Goal: Information Seeking & Learning: Learn about a topic

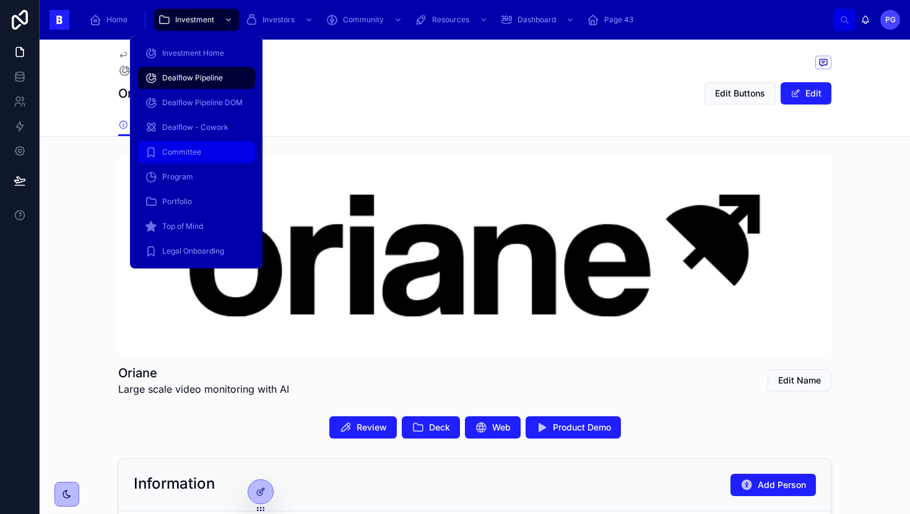
click at [193, 152] on span "Committee" at bounding box center [181, 152] width 39 height 10
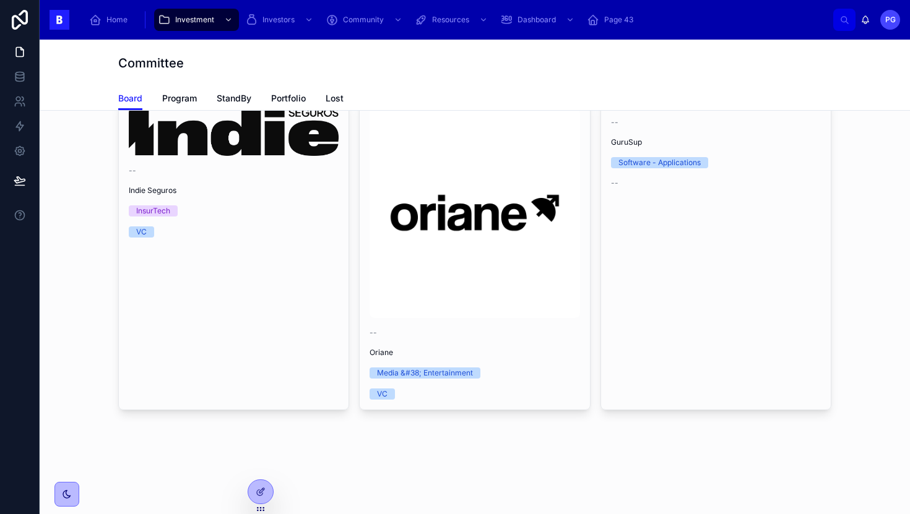
scroll to position [778, 0]
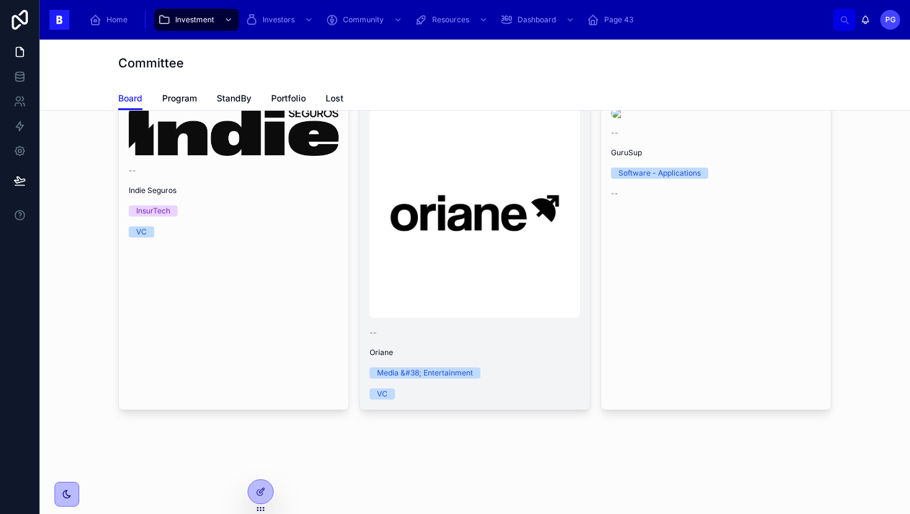
click at [530, 318] on img at bounding box center [475, 213] width 210 height 210
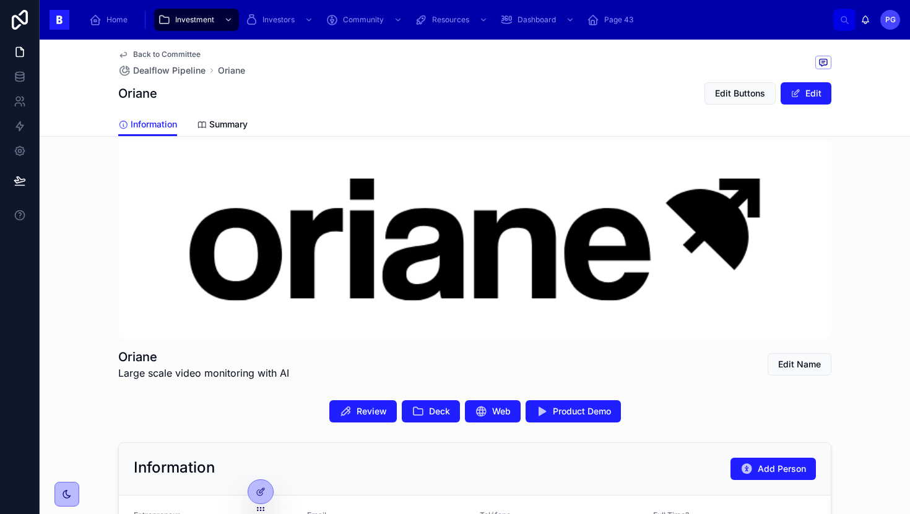
scroll to position [18, 0]
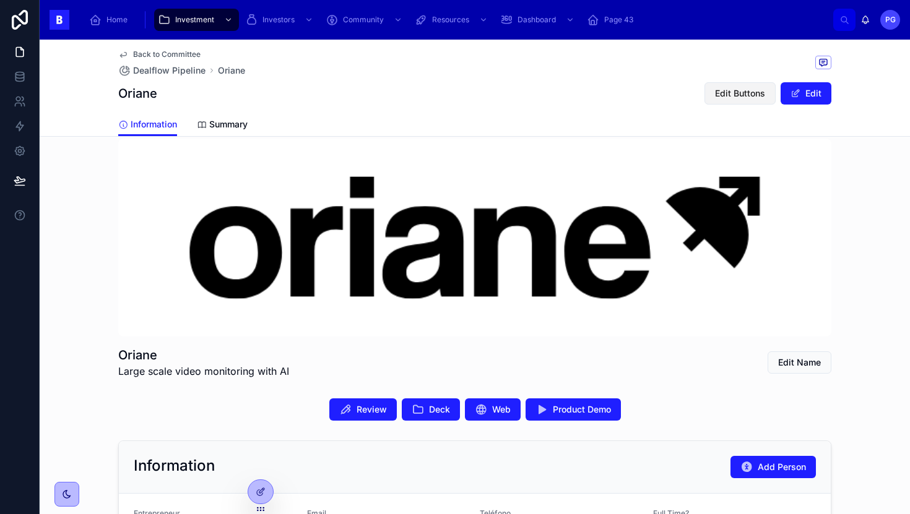
click at [725, 92] on span "Edit Buttons" at bounding box center [740, 93] width 50 height 12
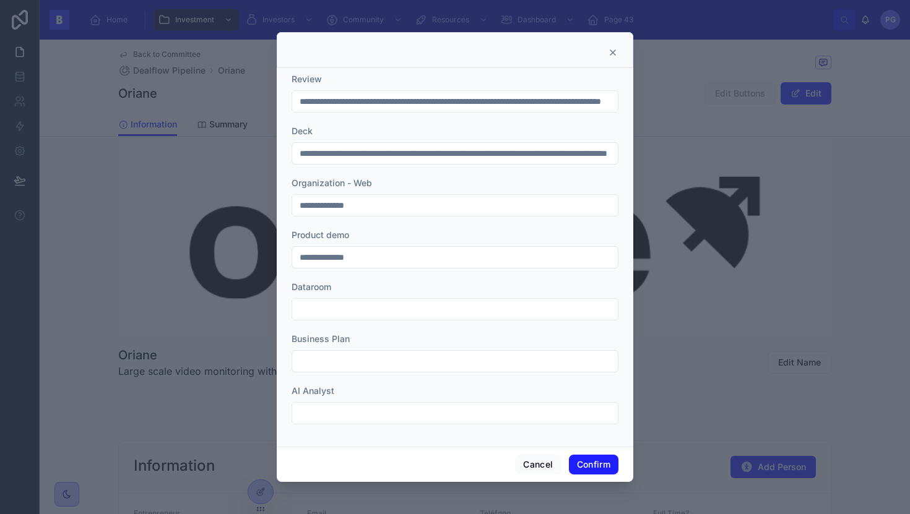
click at [352, 311] on input "text" at bounding box center [455, 309] width 326 height 17
paste input "**********"
type input "**********"
click at [595, 460] on button "Confirm" at bounding box center [594, 465] width 50 height 20
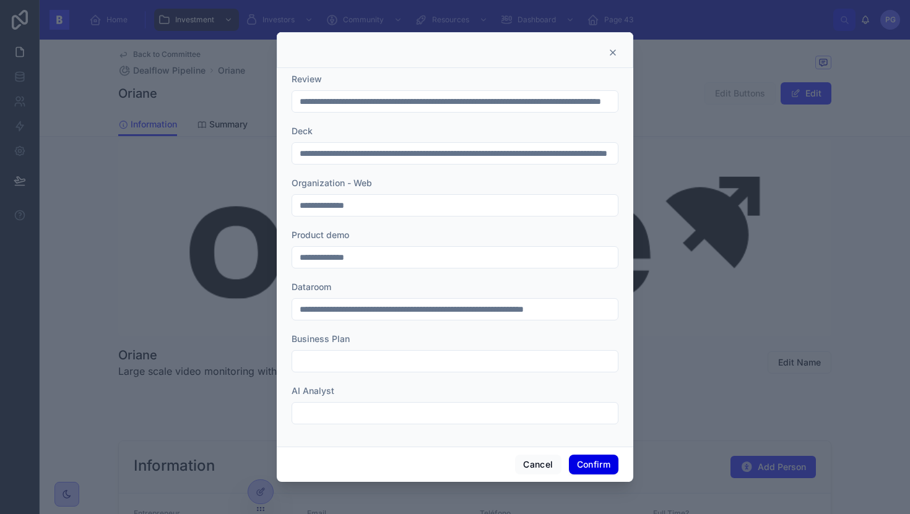
scroll to position [0, 0]
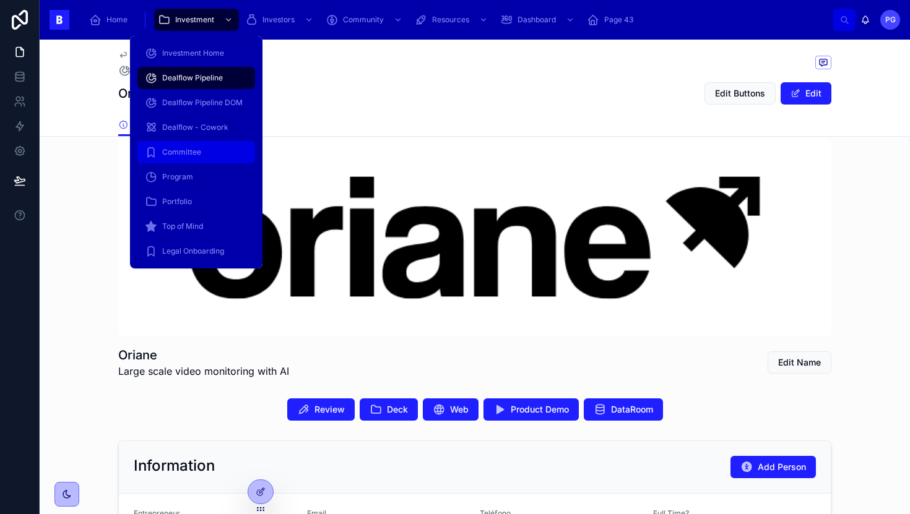
click at [197, 158] on div "Committee" at bounding box center [196, 152] width 103 height 20
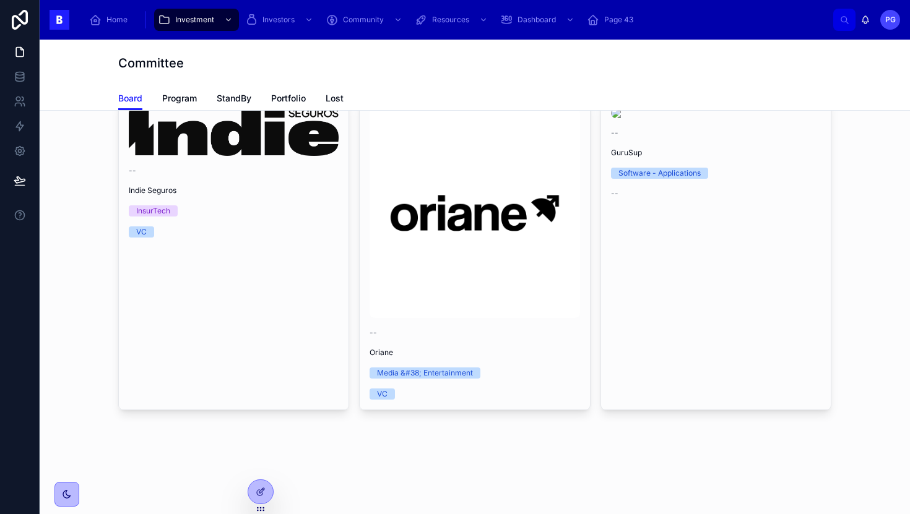
scroll to position [740, 0]
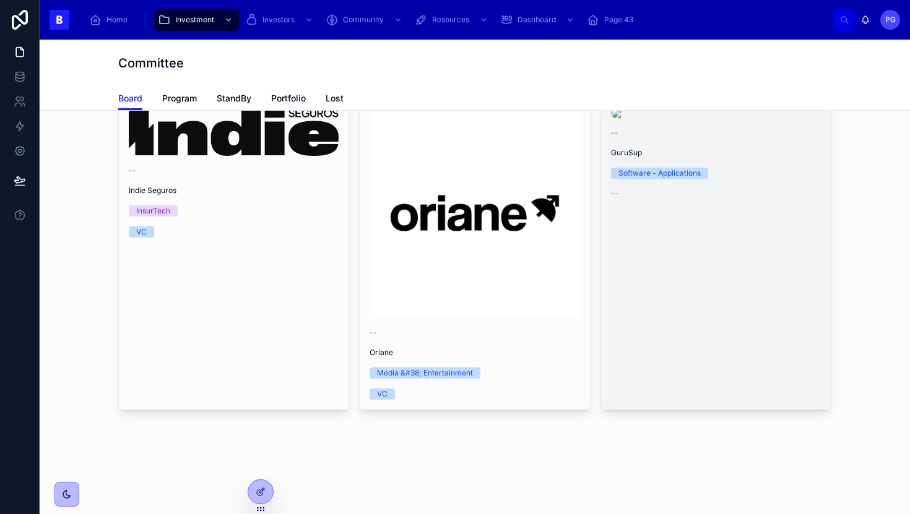
click at [668, 346] on link "-- GuruSup Software - Applications --" at bounding box center [715, 254] width 231 height 313
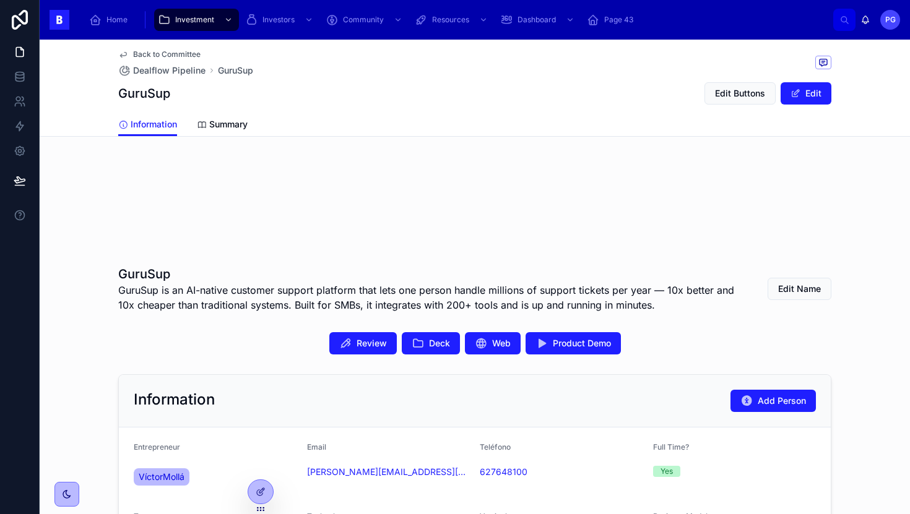
scroll to position [137, 0]
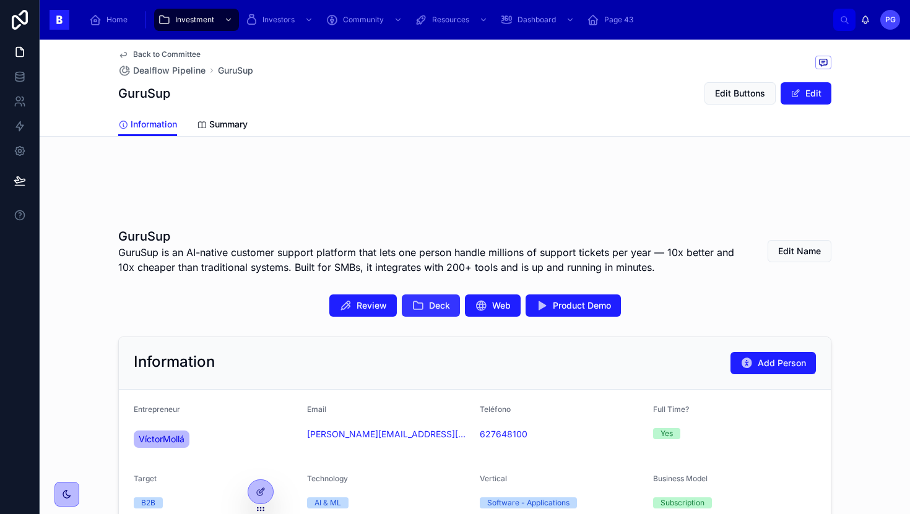
click at [429, 311] on span "Deck" at bounding box center [439, 306] width 21 height 12
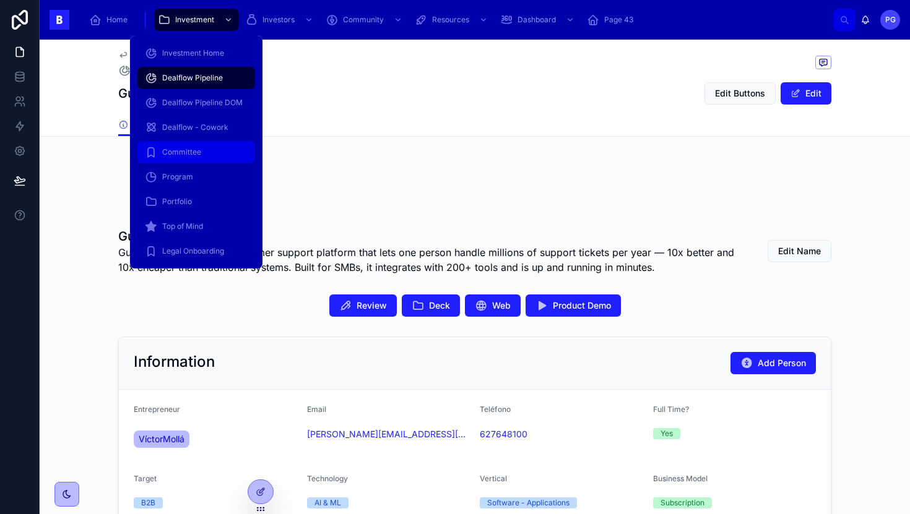
click at [202, 152] on div "Committee" at bounding box center [196, 152] width 103 height 20
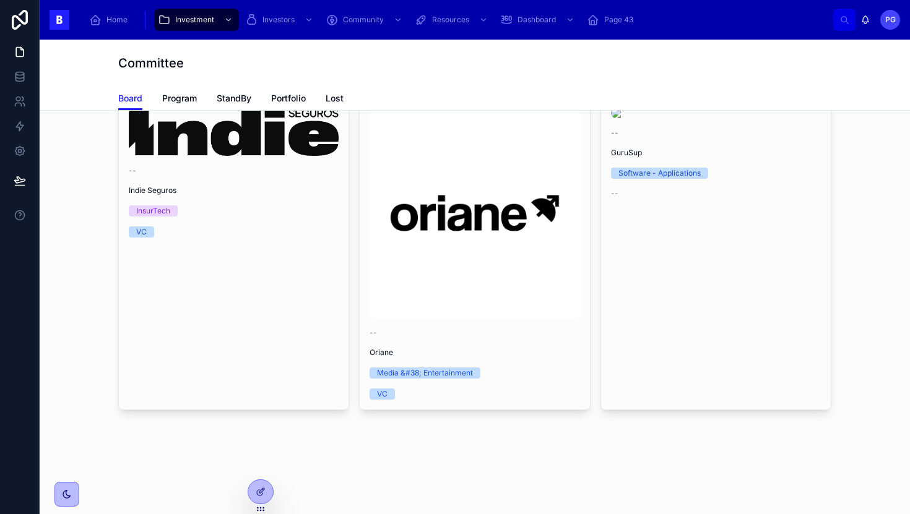
scroll to position [795, 0]
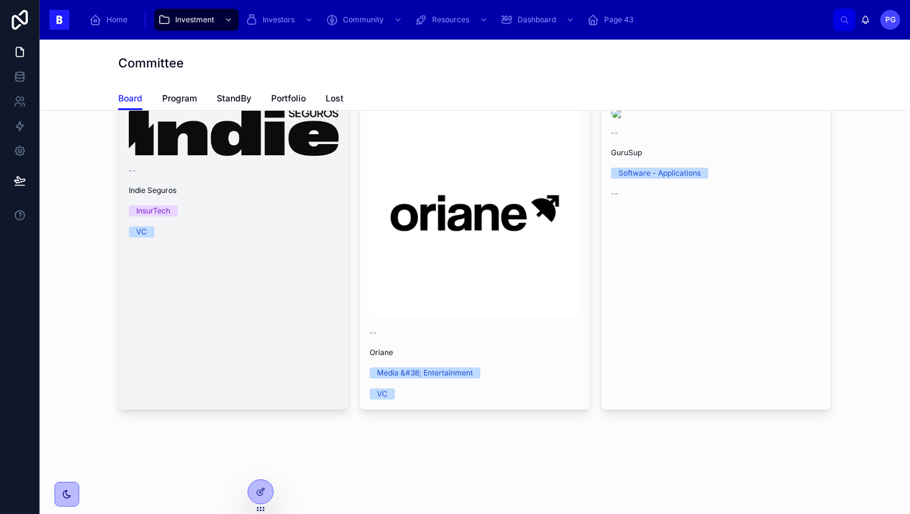
click at [298, 309] on link "-- Indie Seguros InsurTech VC" at bounding box center [233, 254] width 231 height 313
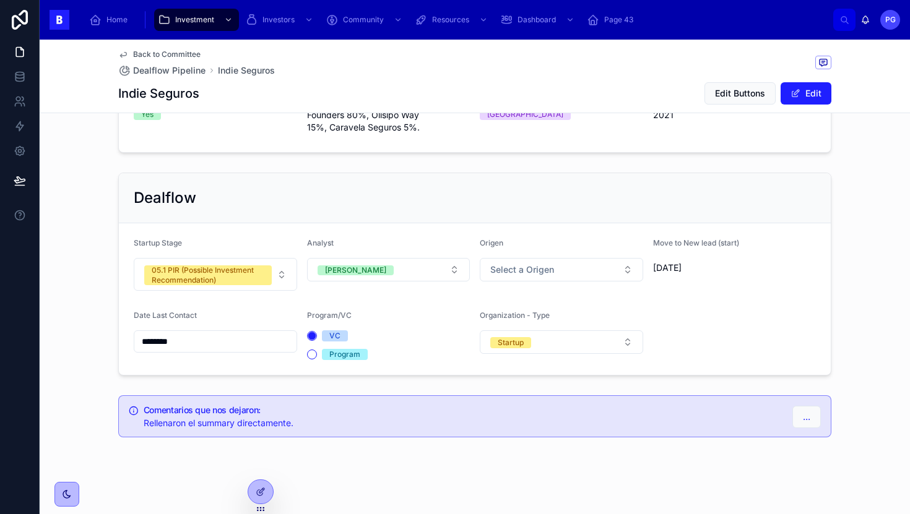
scroll to position [893, 0]
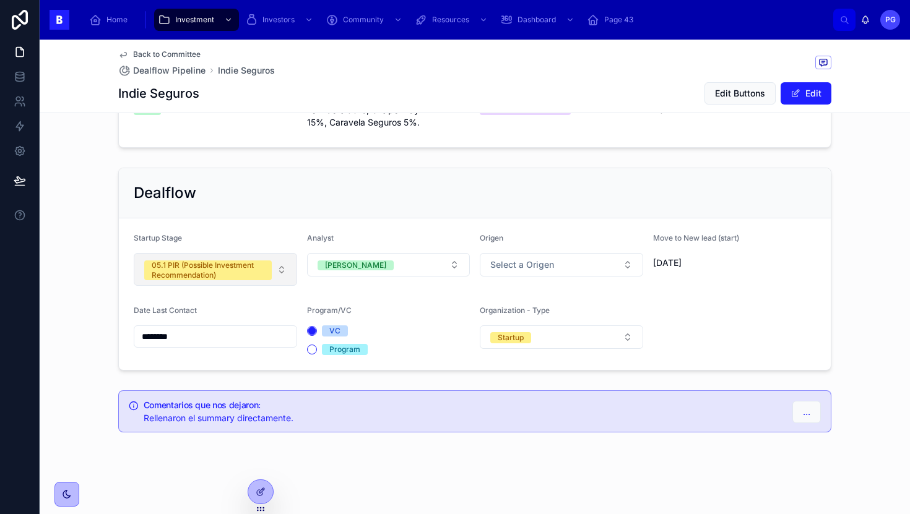
click at [279, 269] on button "05.1 PIR (Possible Investment Recommendation)" at bounding box center [215, 269] width 163 height 33
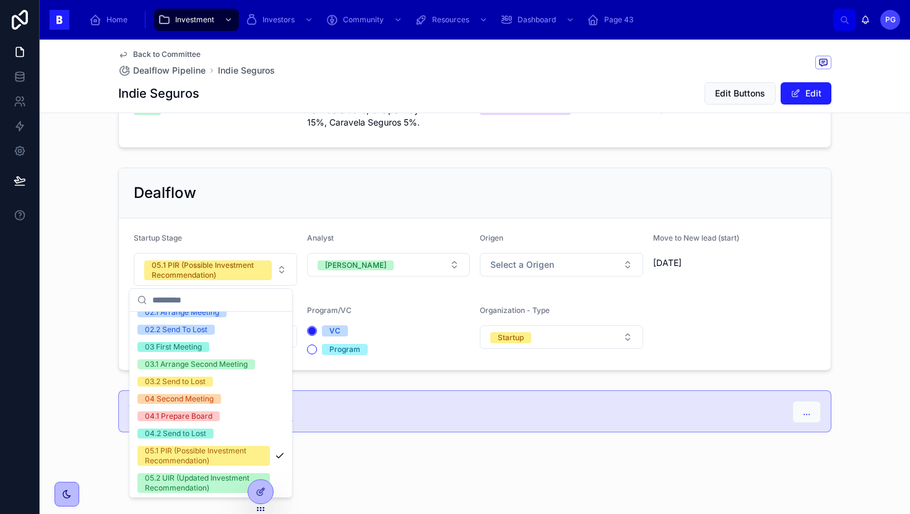
scroll to position [113, 0]
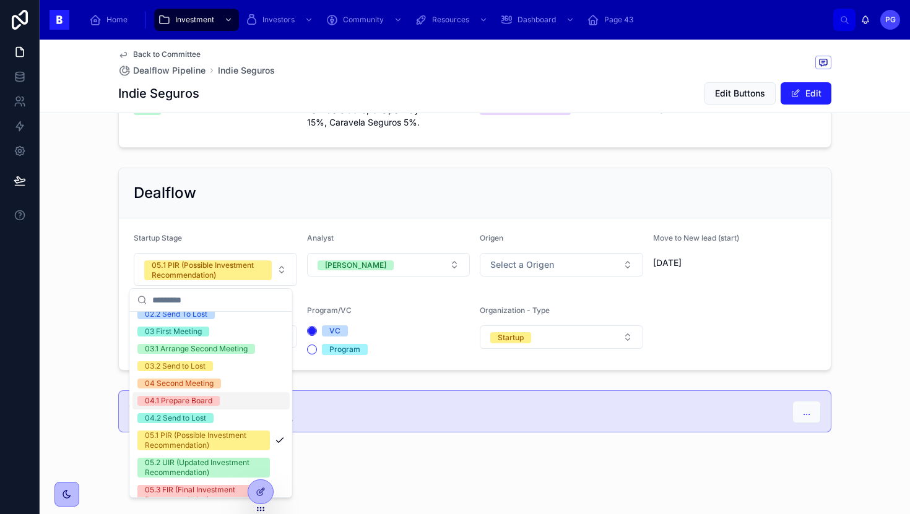
click at [230, 402] on div "04.1 Prepare Board" at bounding box center [210, 400] width 157 height 17
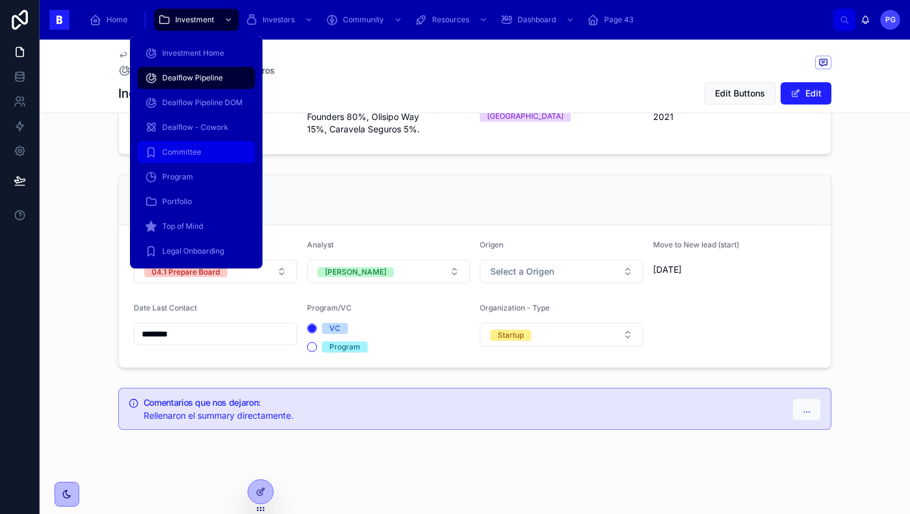
click at [193, 150] on span "Committee" at bounding box center [181, 152] width 39 height 10
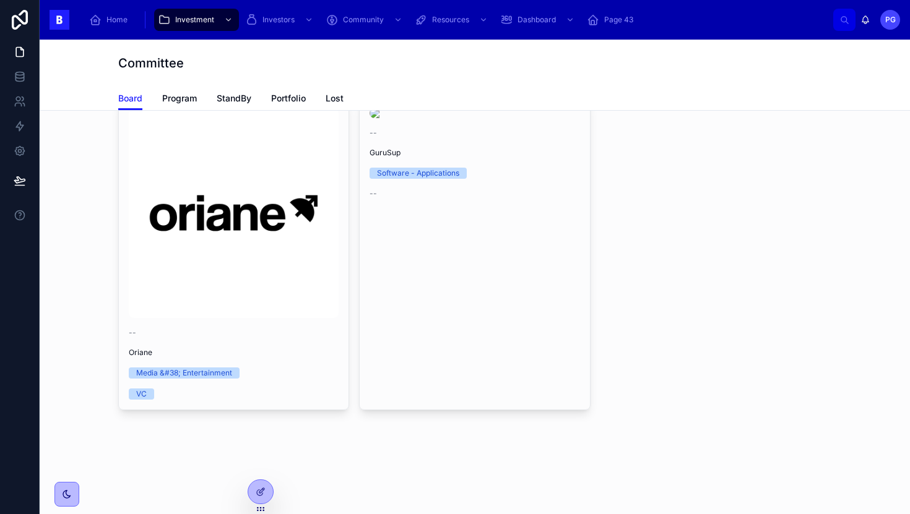
scroll to position [700, 0]
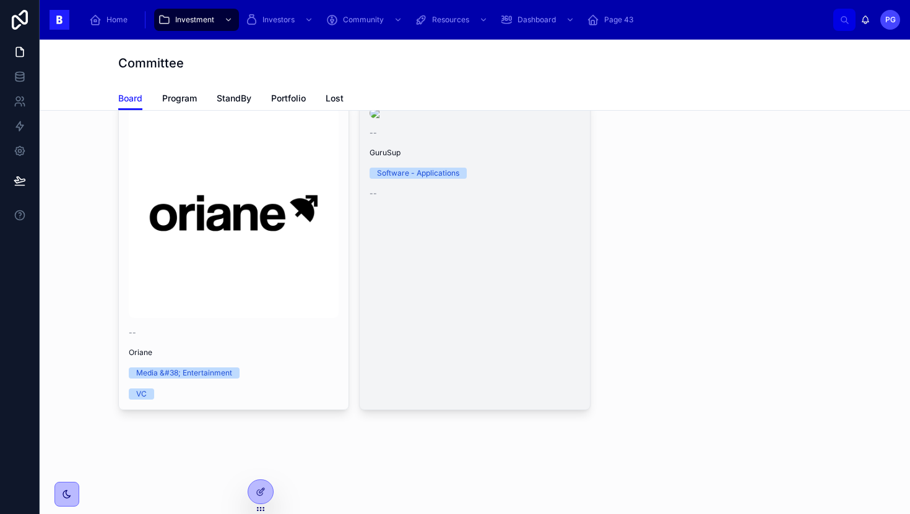
click at [494, 372] on link "-- GuruSup Software - Applications --" at bounding box center [474, 254] width 231 height 313
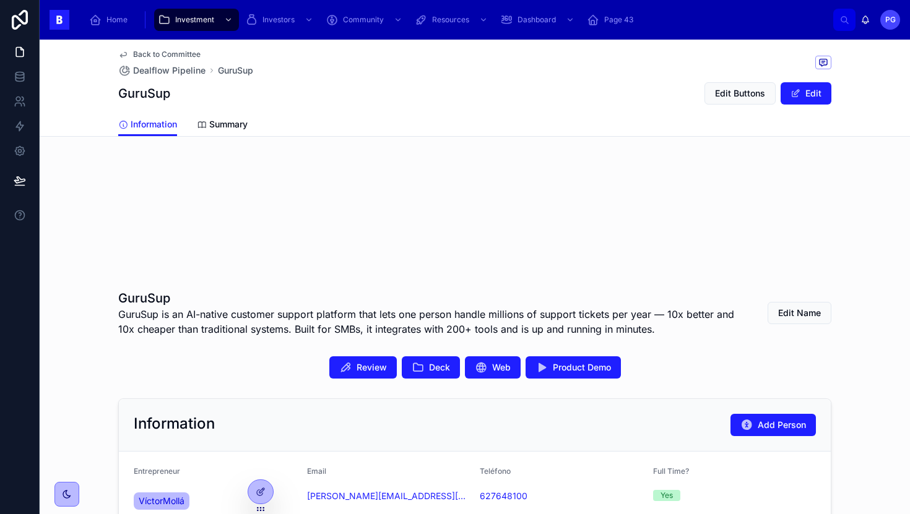
scroll to position [99, 0]
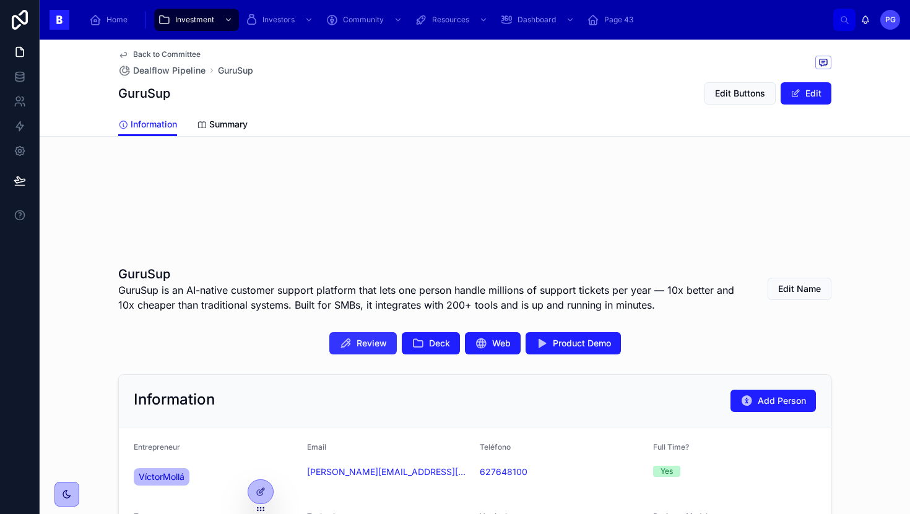
click at [366, 340] on span "Review" at bounding box center [372, 343] width 30 height 12
click at [747, 93] on span "Edit Buttons" at bounding box center [740, 93] width 50 height 12
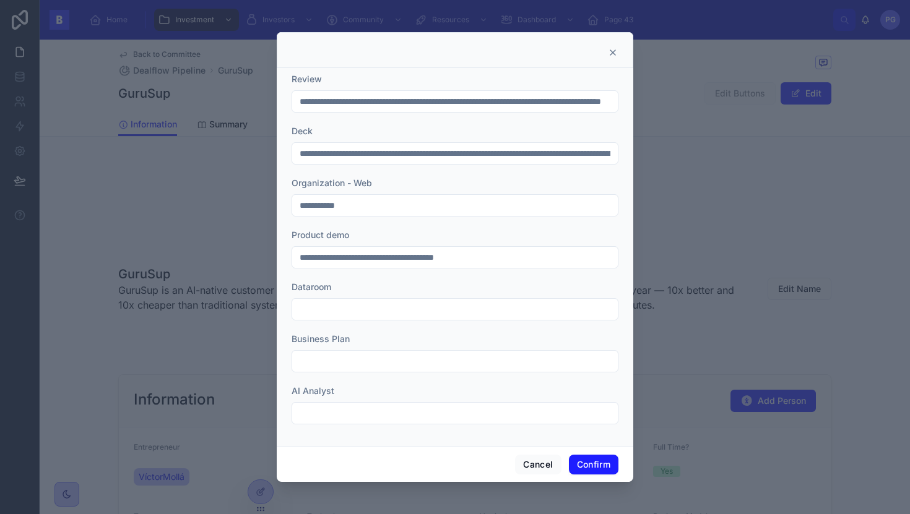
click at [352, 363] on input "text" at bounding box center [455, 361] width 326 height 17
paste input "**********"
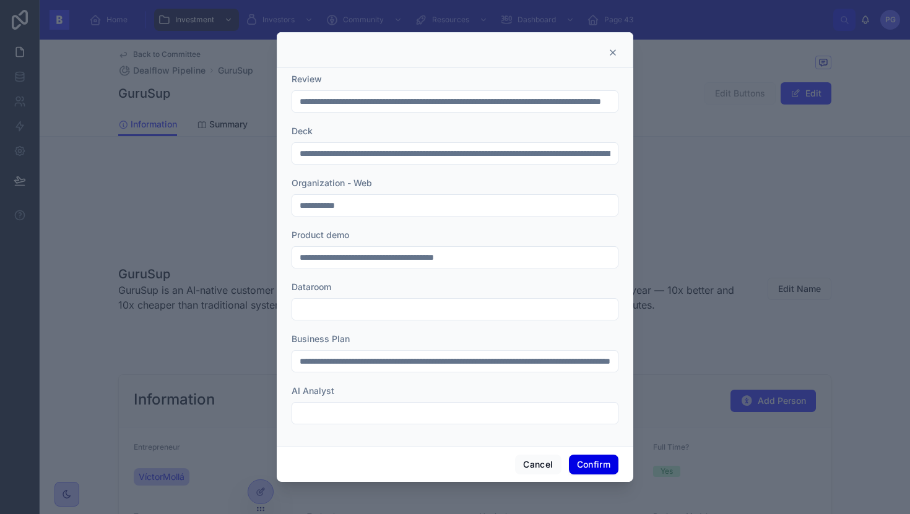
type input "**********"
click at [592, 465] on button "Confirm" at bounding box center [594, 465] width 50 height 20
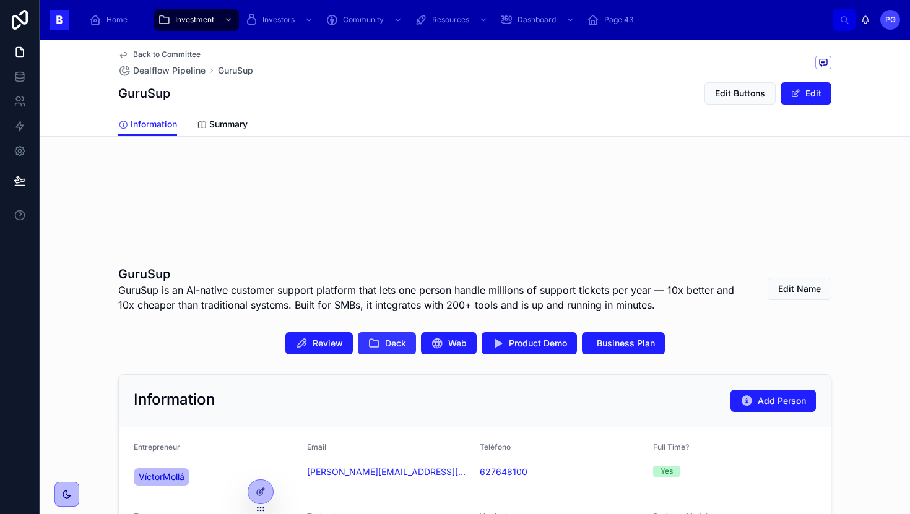
click at [386, 345] on span "Deck" at bounding box center [395, 343] width 21 height 12
click at [611, 348] on span "Business Plan" at bounding box center [626, 343] width 58 height 12
click at [260, 494] on icon at bounding box center [261, 492] width 10 height 10
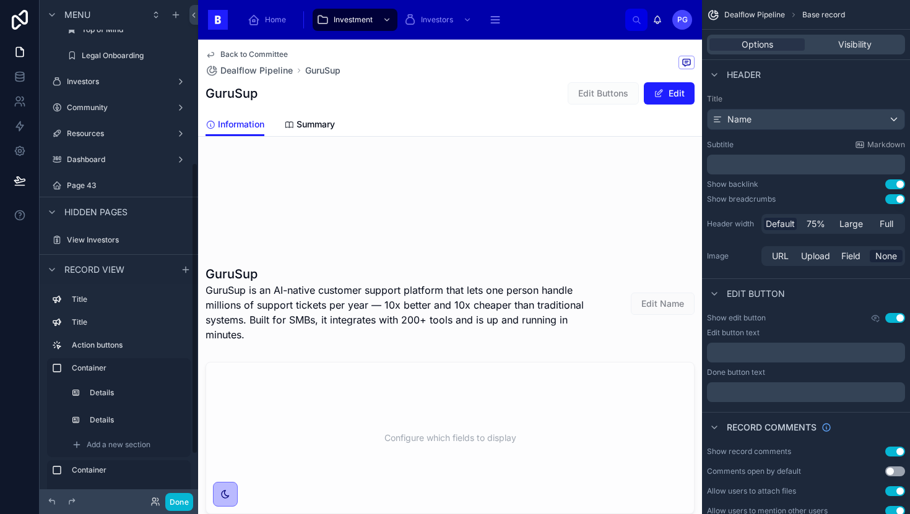
scroll to position [285, 0]
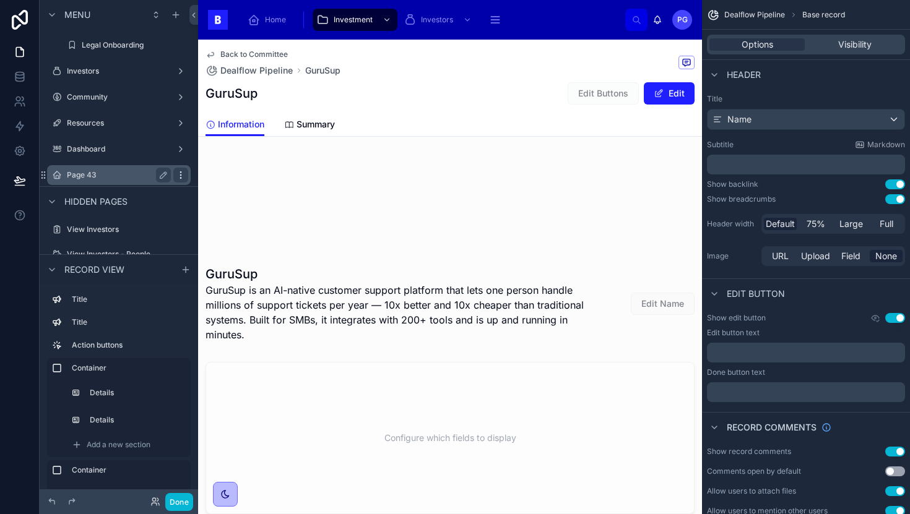
click at [183, 176] on icon "scrollable content" at bounding box center [181, 175] width 10 height 10
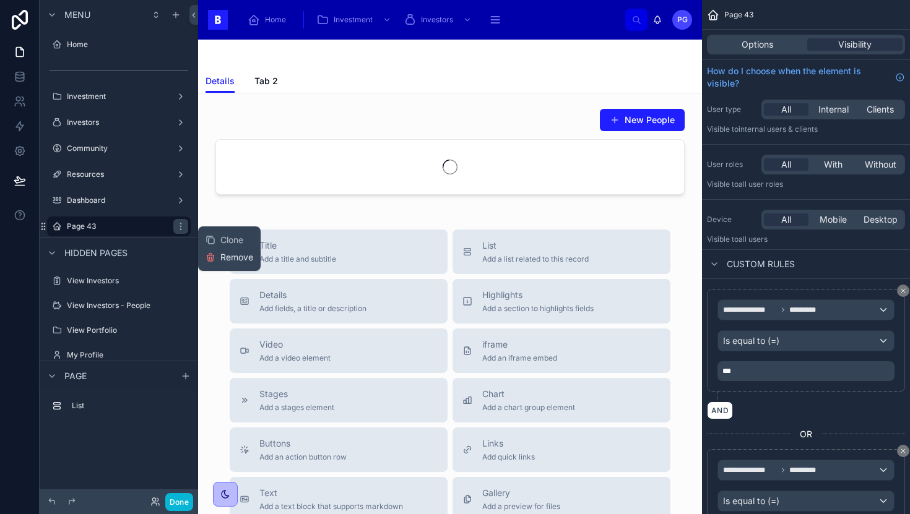
click at [228, 259] on span "Remove" at bounding box center [236, 257] width 33 height 12
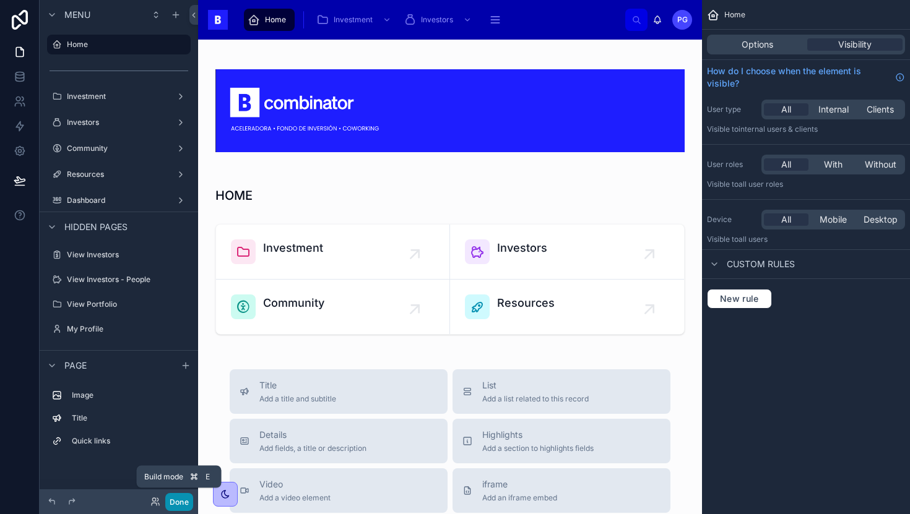
click at [186, 508] on button "Done" at bounding box center [179, 502] width 28 height 18
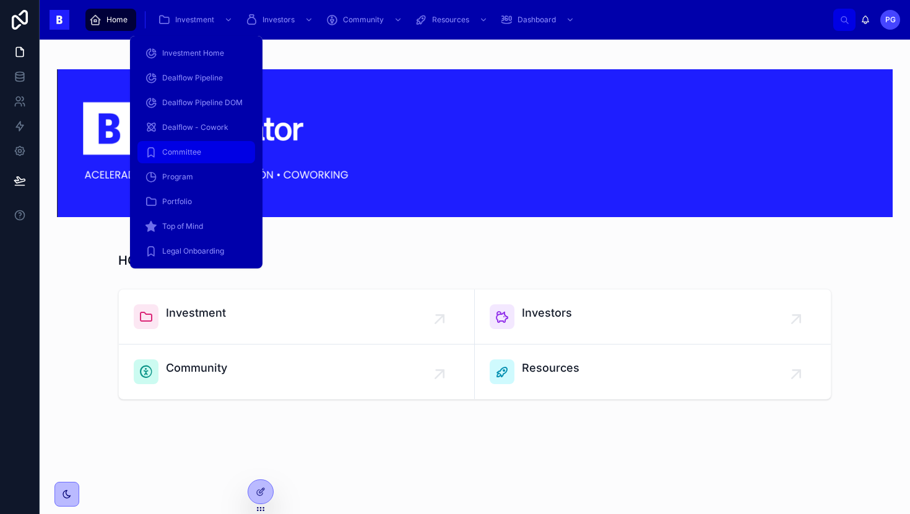
click at [197, 153] on span "Committee" at bounding box center [181, 152] width 39 height 10
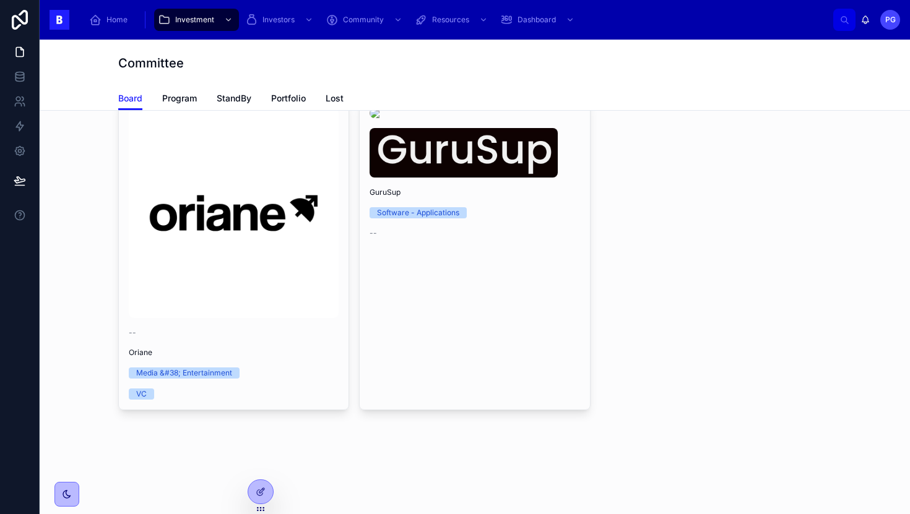
scroll to position [812, 0]
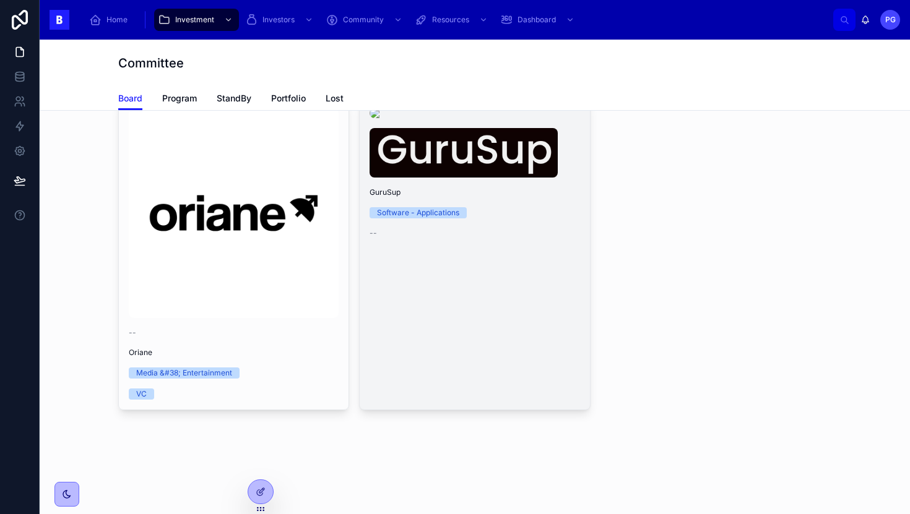
click at [496, 323] on link "GuruSup Software - Applications --" at bounding box center [474, 254] width 231 height 313
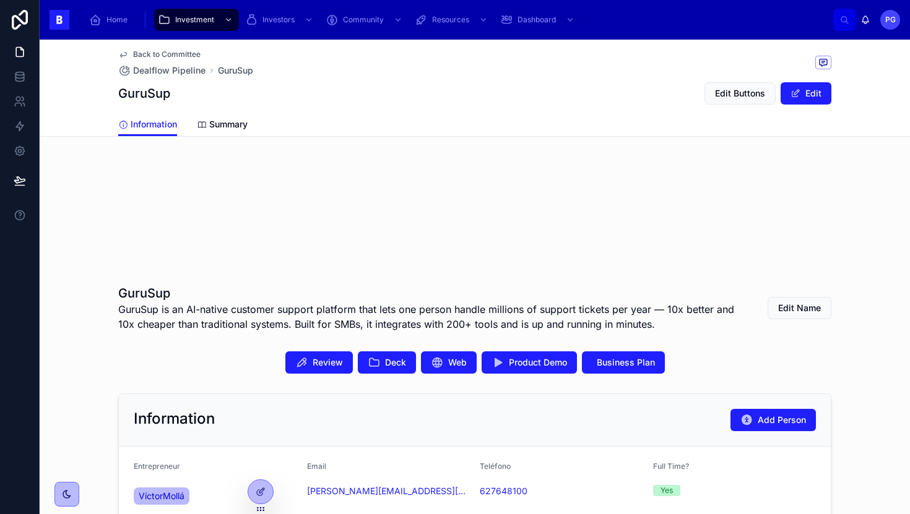
scroll to position [93, 0]
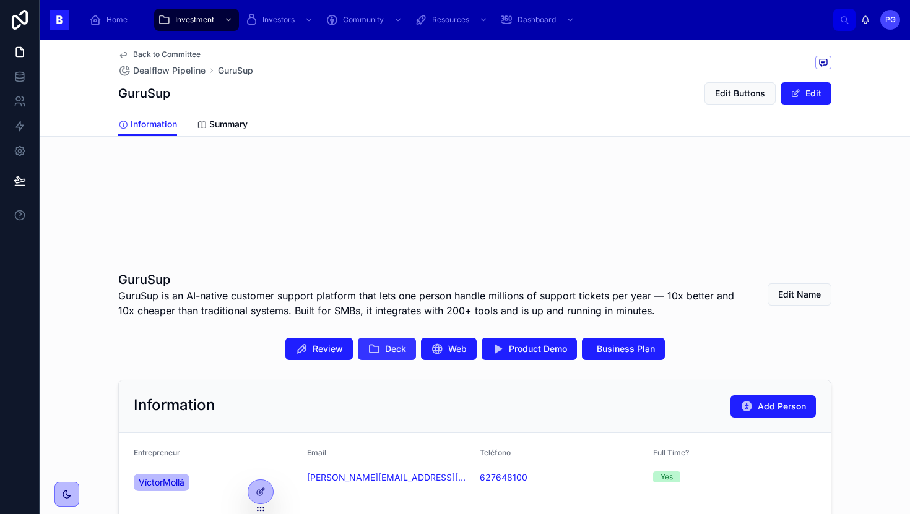
click at [396, 352] on span "Deck" at bounding box center [395, 349] width 21 height 12
click at [618, 347] on span "Business Plan" at bounding box center [626, 349] width 58 height 12
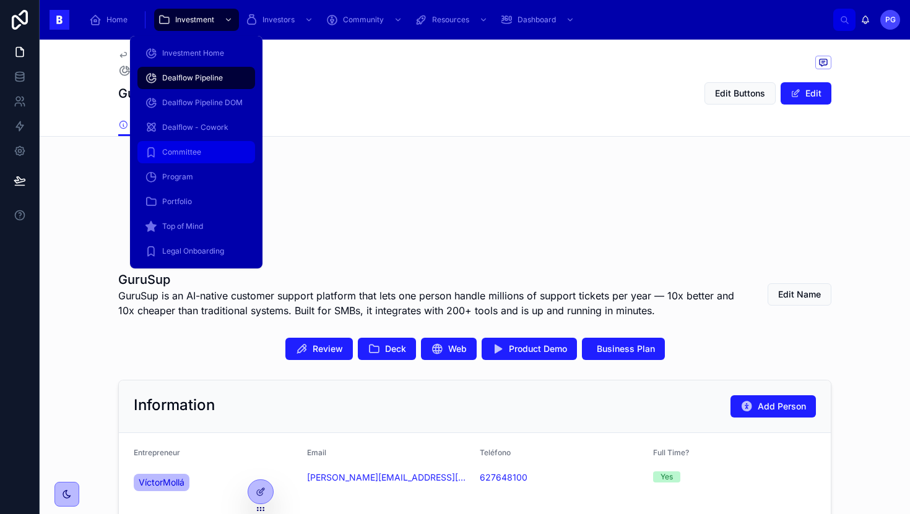
click at [187, 155] on span "Committee" at bounding box center [181, 152] width 39 height 10
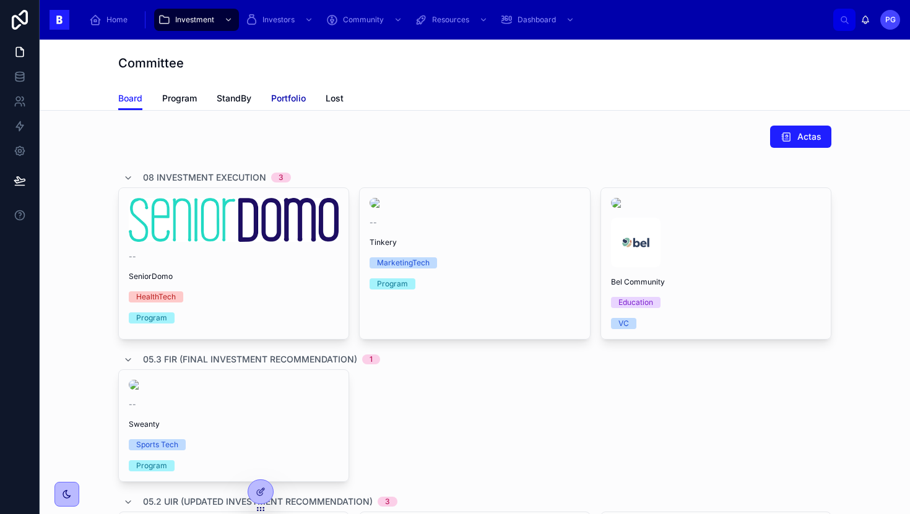
click at [290, 102] on span "Portfolio" at bounding box center [288, 98] width 35 height 12
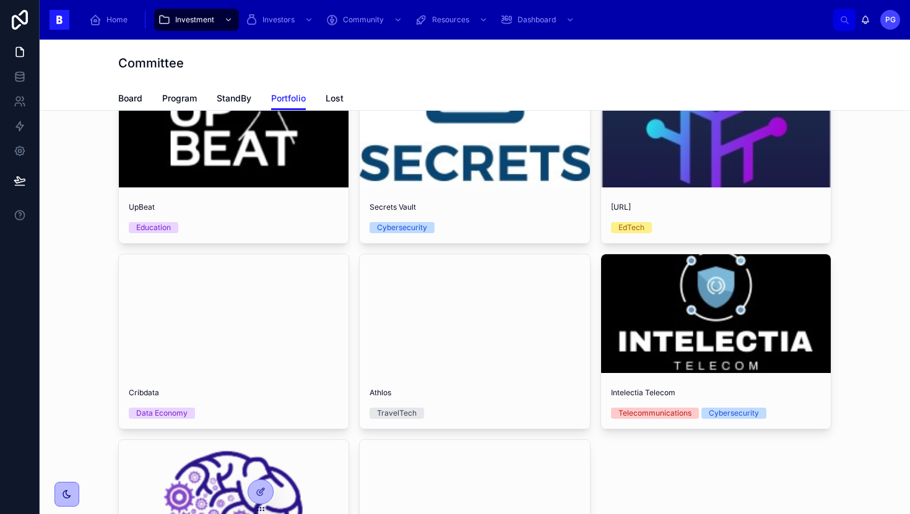
scroll to position [58, 0]
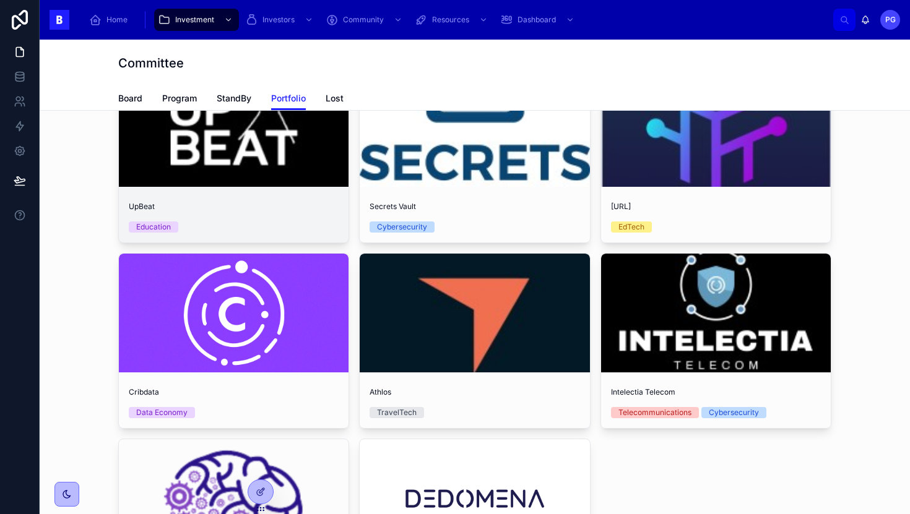
click at [233, 215] on div "UpBeat Education" at bounding box center [234, 217] width 230 height 51
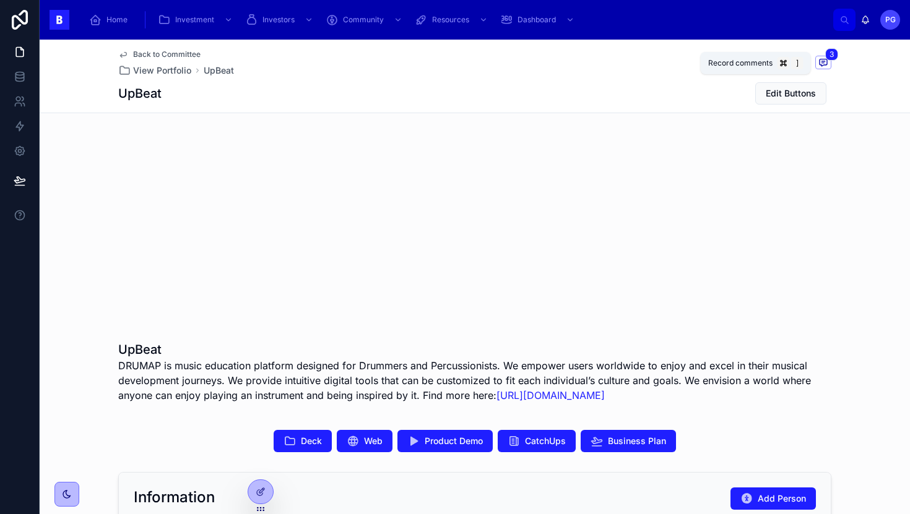
click at [821, 64] on icon at bounding box center [823, 62] width 7 height 7
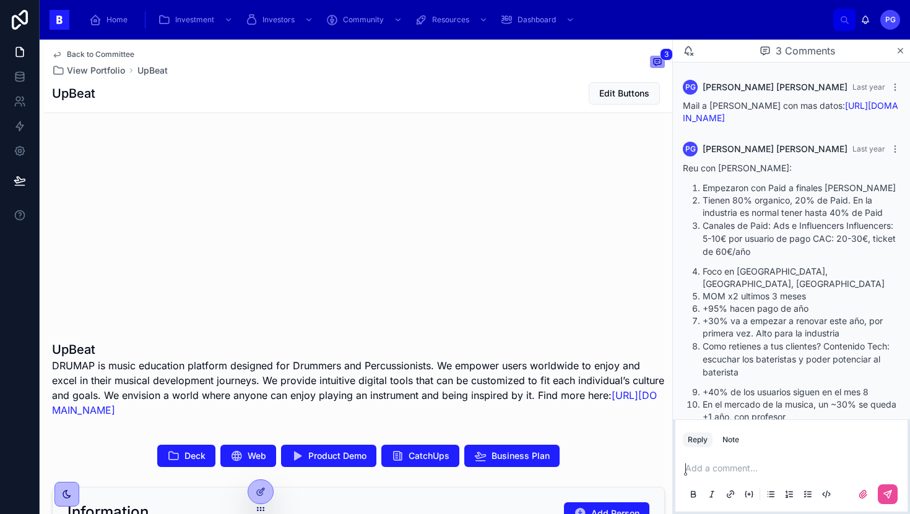
scroll to position [116, 0]
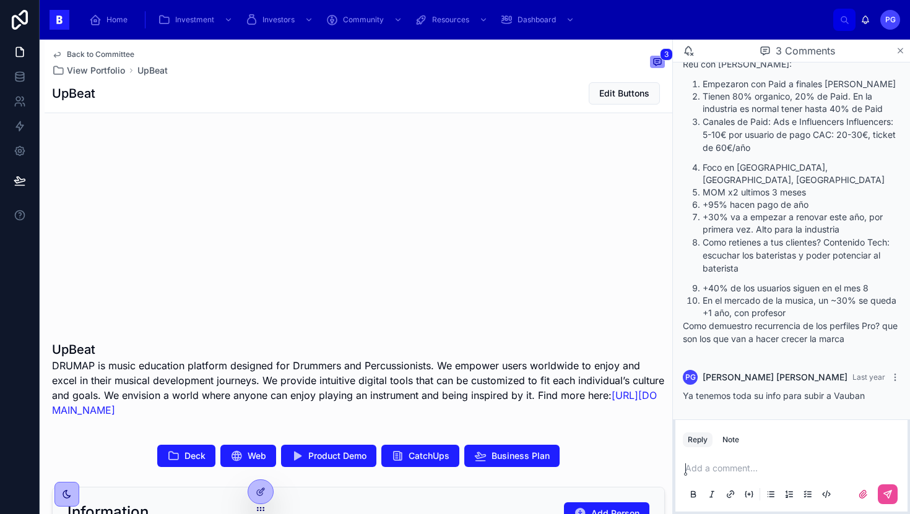
click at [901, 52] on icon at bounding box center [900, 50] width 5 height 5
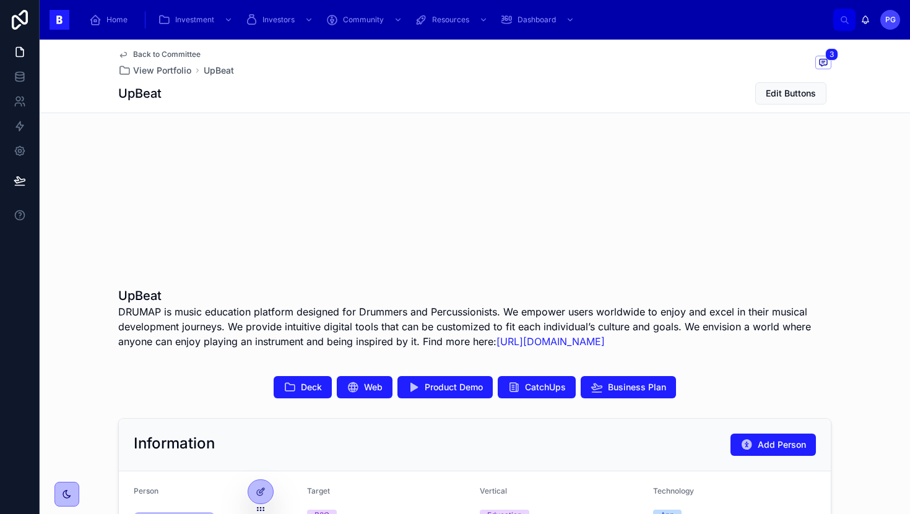
scroll to position [65, 0]
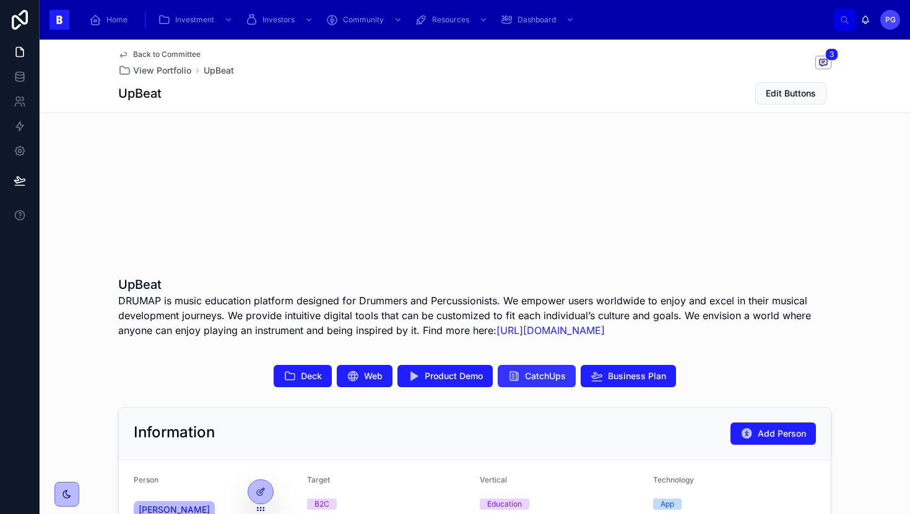
click at [525, 383] on span "CatchUps" at bounding box center [545, 376] width 41 height 12
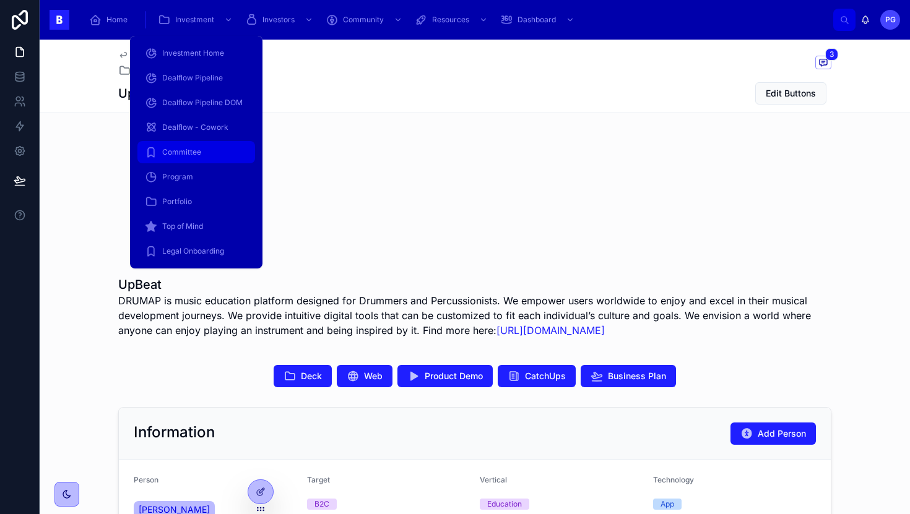
click at [191, 149] on span "Committee" at bounding box center [181, 152] width 39 height 10
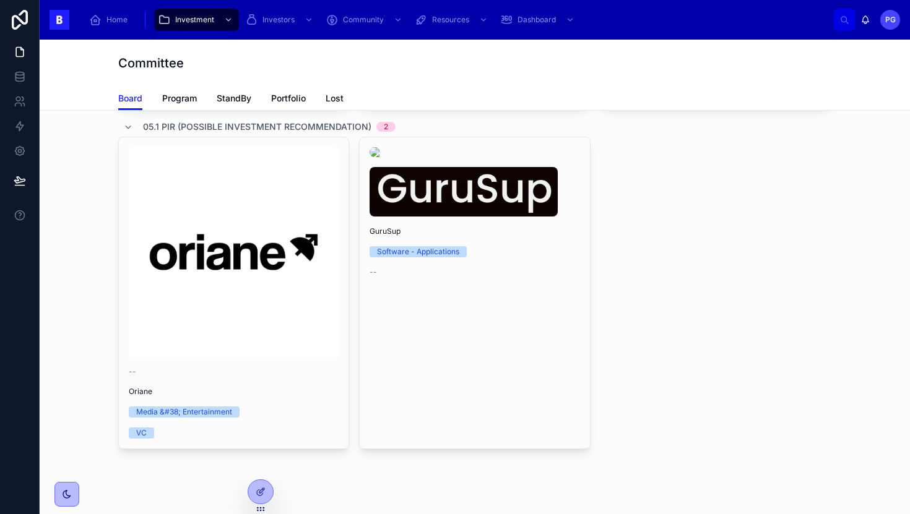
scroll to position [525, 0]
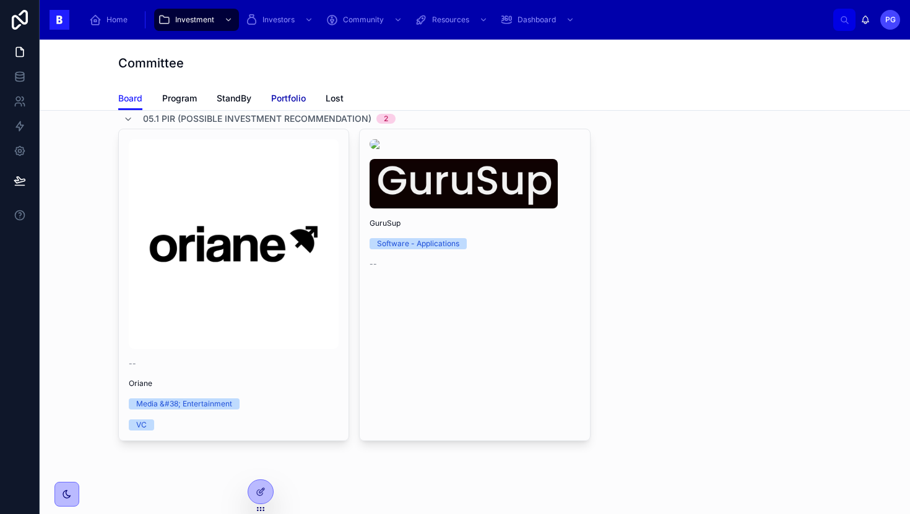
click at [282, 93] on span "Portfolio" at bounding box center [288, 98] width 35 height 12
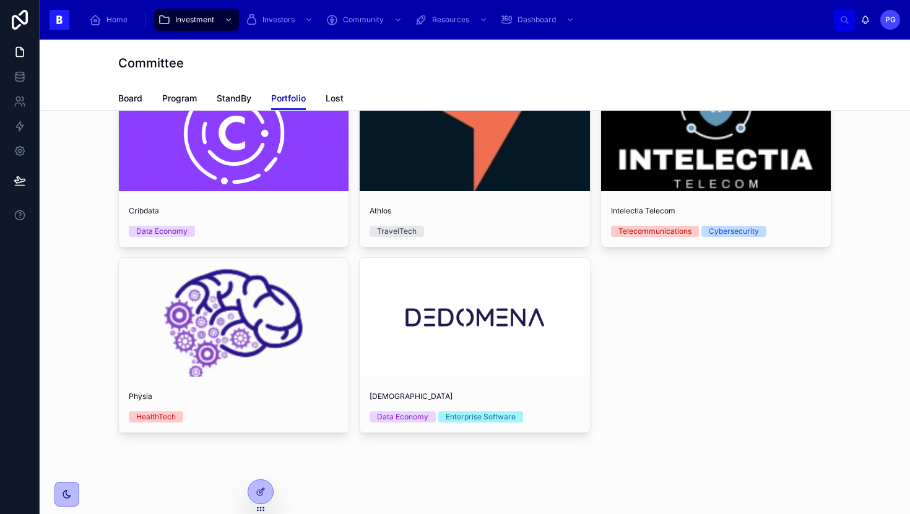
scroll to position [249, 0]
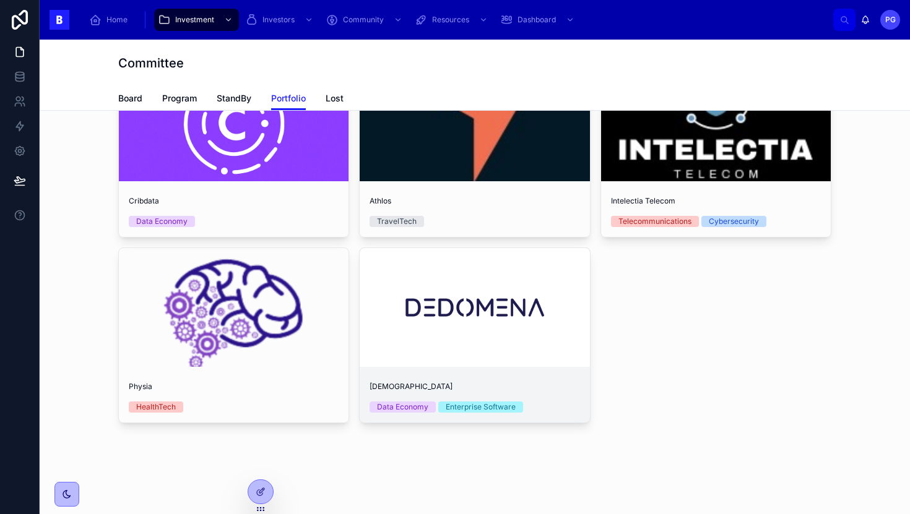
click at [553, 380] on div "Dedomena Data Economy Enterprise Software" at bounding box center [475, 397] width 230 height 51
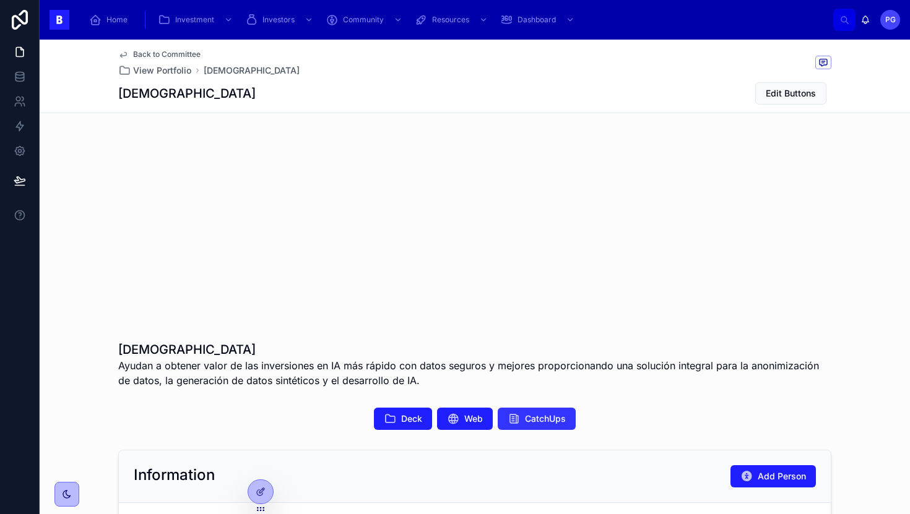
click at [540, 420] on span "CatchUps" at bounding box center [545, 419] width 41 height 12
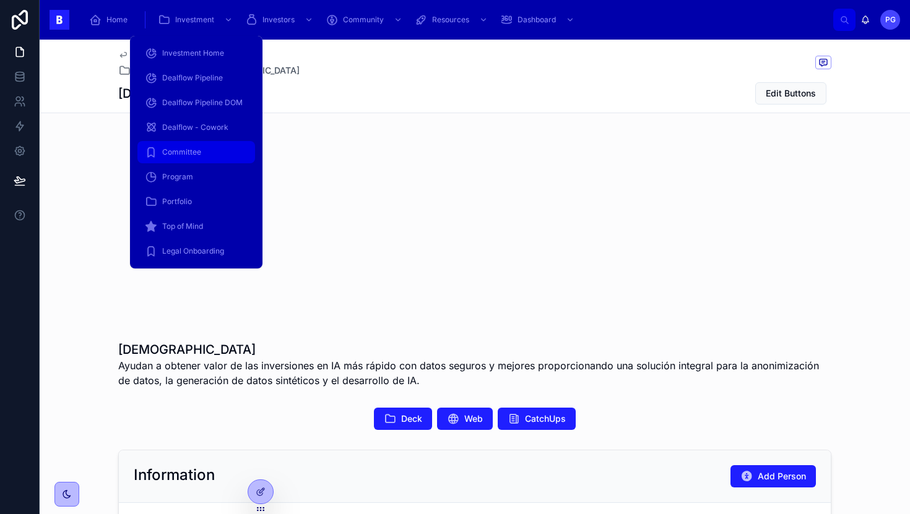
click at [185, 155] on span "Committee" at bounding box center [181, 152] width 39 height 10
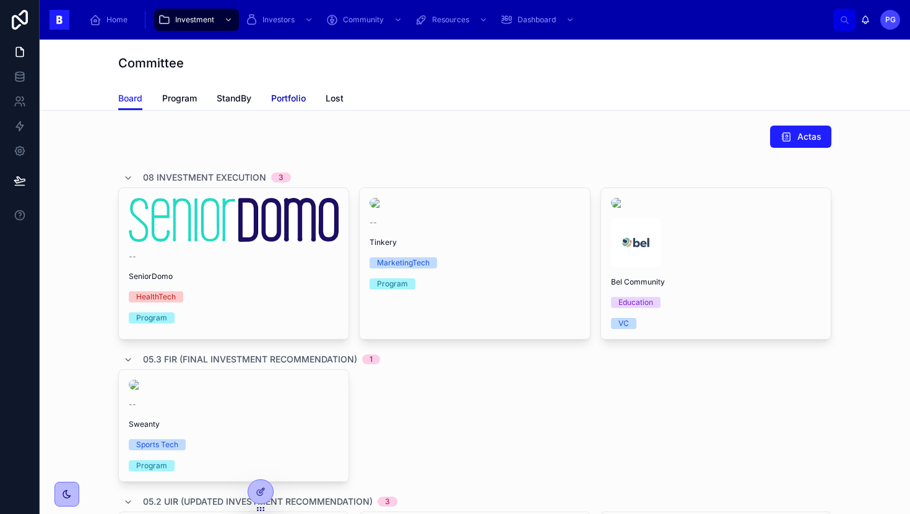
click at [284, 98] on span "Portfolio" at bounding box center [288, 98] width 35 height 12
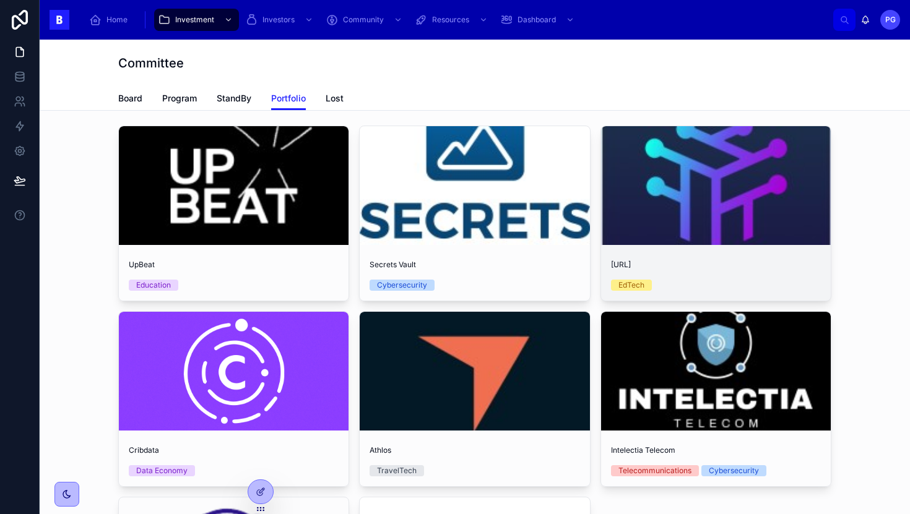
click at [752, 256] on div "[URL] EdTech" at bounding box center [716, 275] width 230 height 51
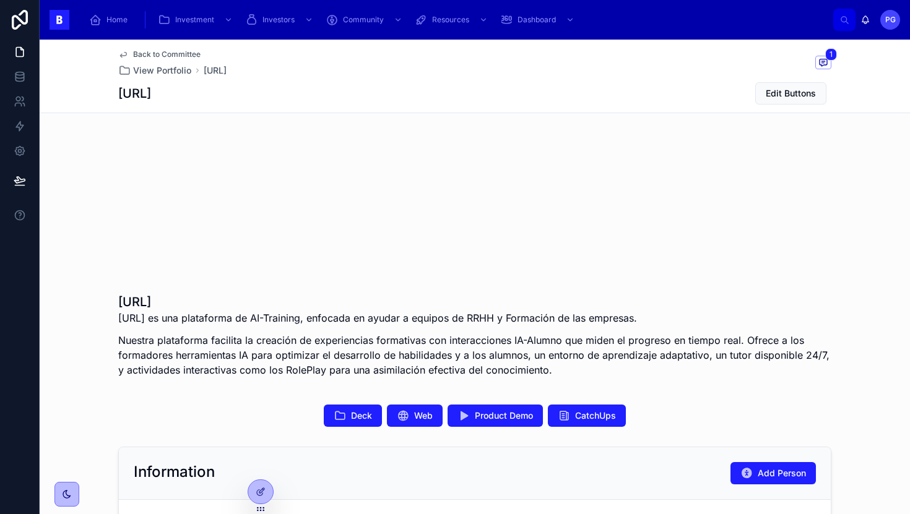
scroll to position [56, 0]
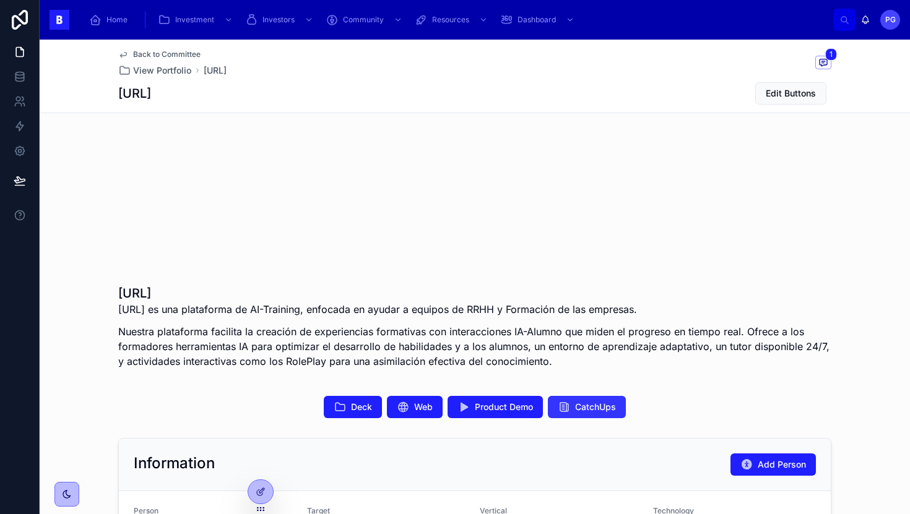
click at [568, 407] on button "CatchUps" at bounding box center [587, 407] width 78 height 22
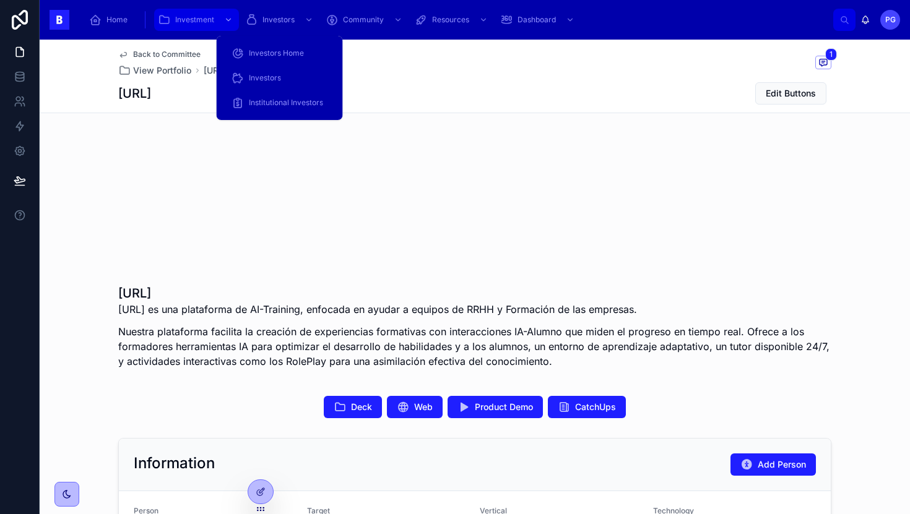
type input "********"
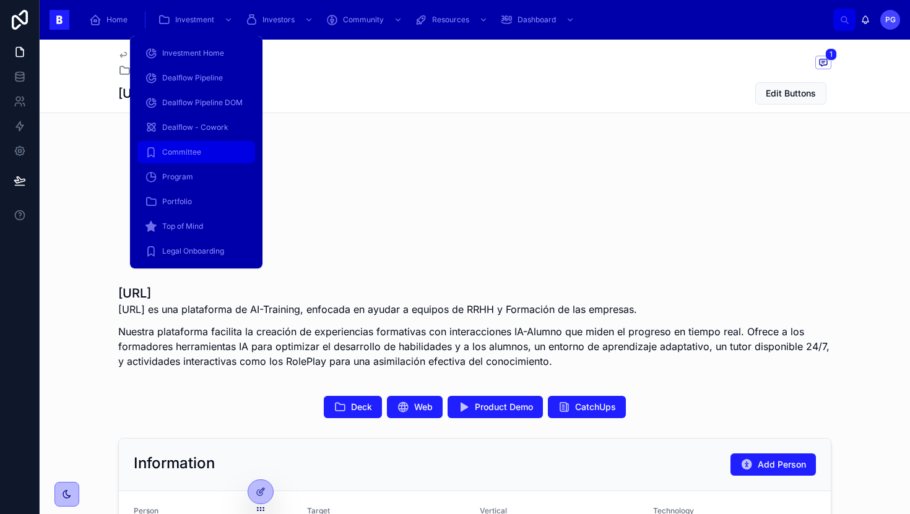
click at [191, 149] on span "Committee" at bounding box center [181, 152] width 39 height 10
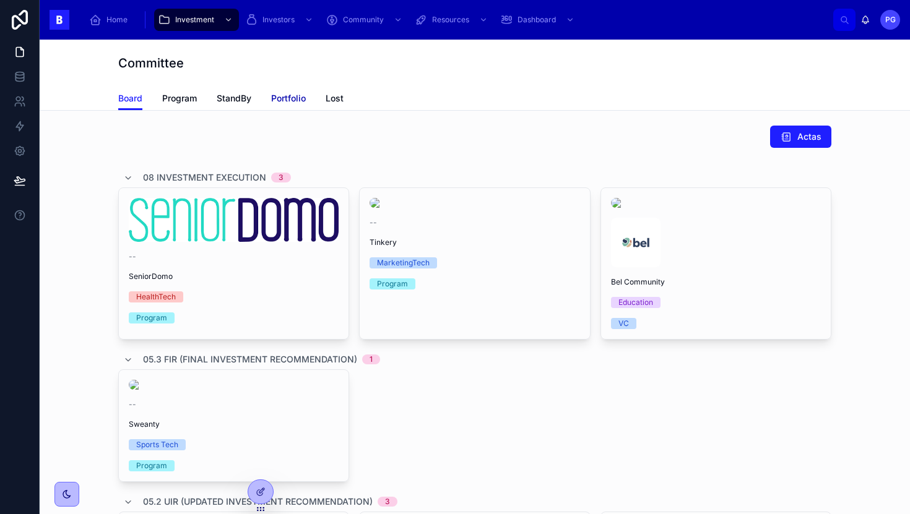
click at [289, 96] on span "Portfolio" at bounding box center [288, 98] width 35 height 12
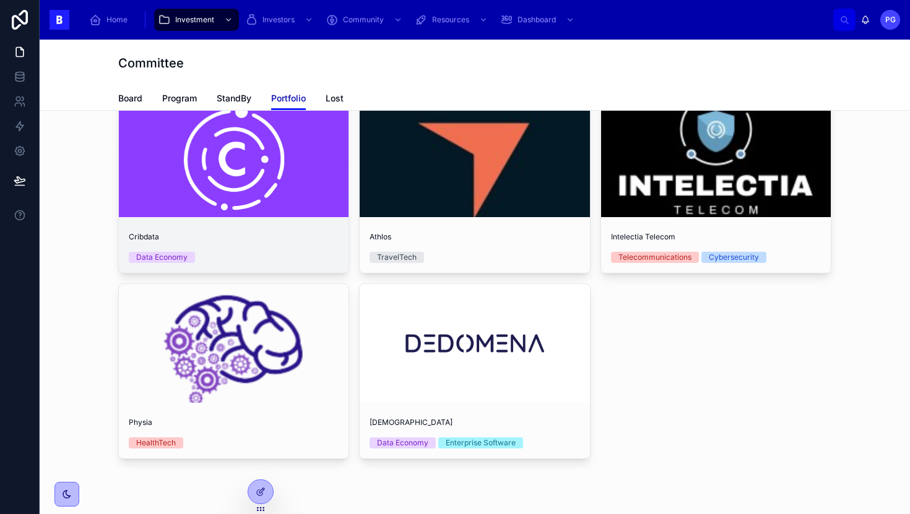
scroll to position [262, 0]
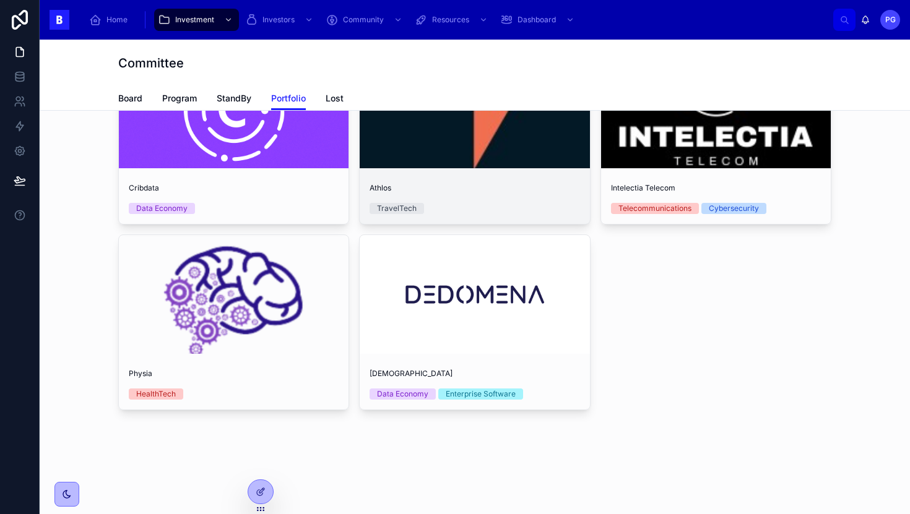
click at [483, 183] on span "Athlos" at bounding box center [475, 188] width 210 height 10
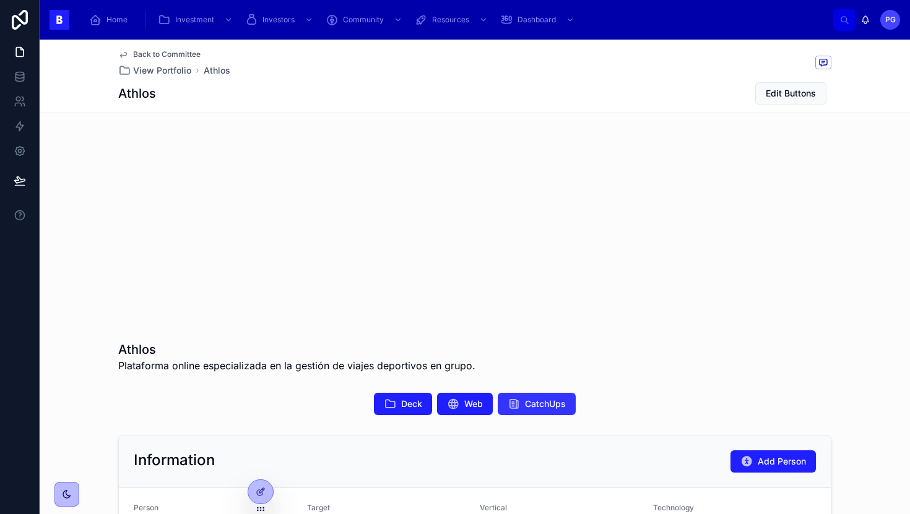
click at [530, 407] on span "CatchUps" at bounding box center [545, 404] width 41 height 12
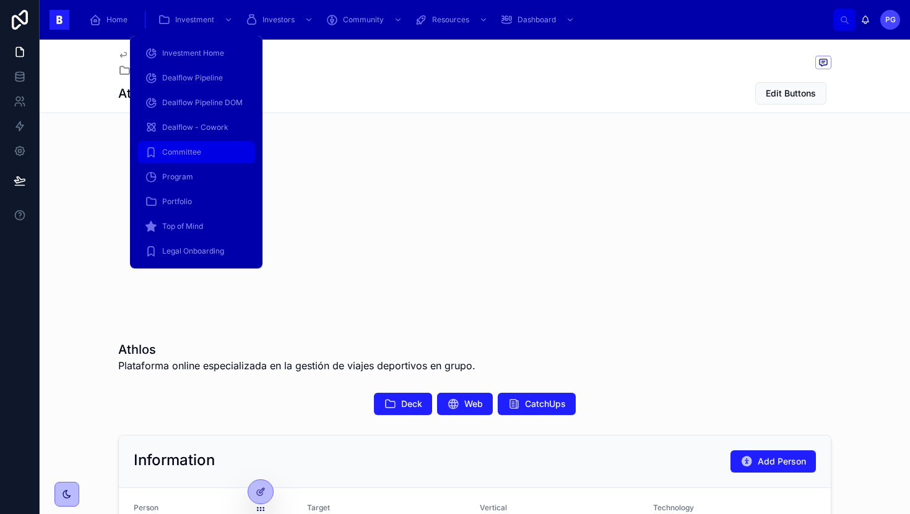
click at [202, 145] on div "Committee" at bounding box center [196, 152] width 103 height 20
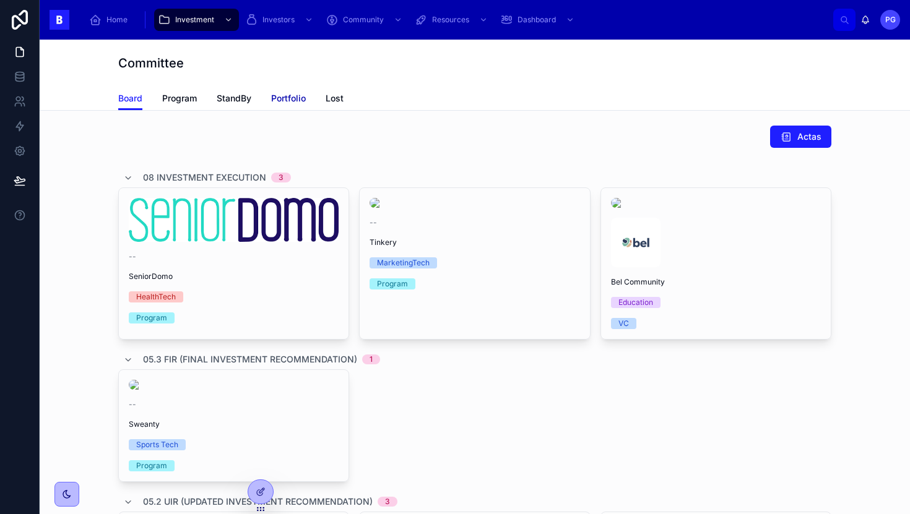
click at [288, 90] on link "Portfolio" at bounding box center [288, 99] width 35 height 25
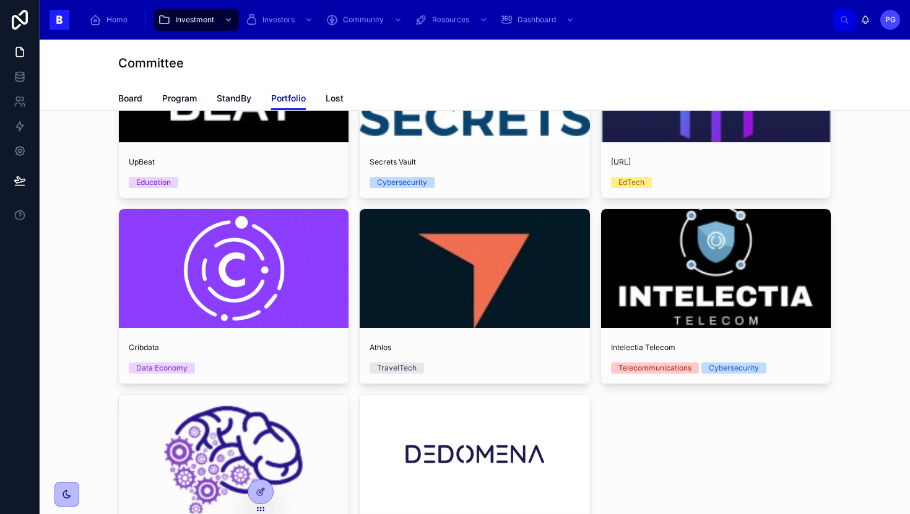
scroll to position [102, 0]
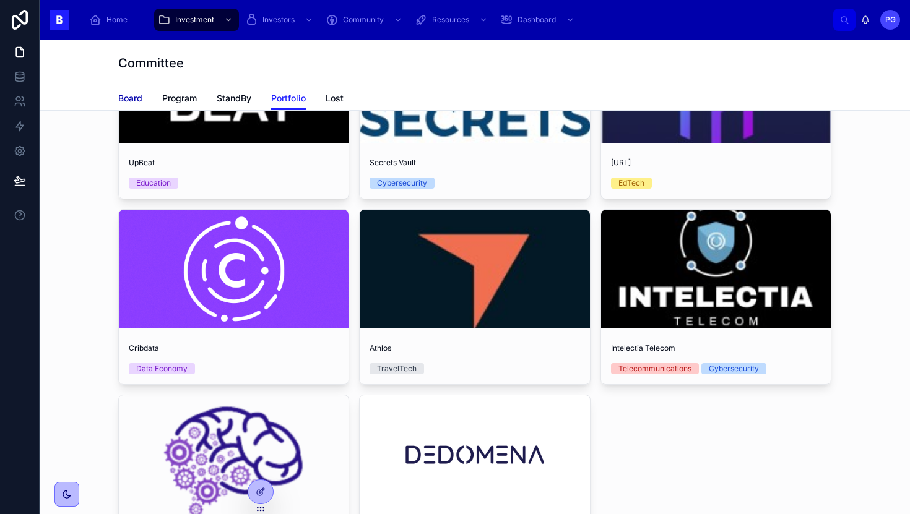
click at [118, 97] on span "Board" at bounding box center [130, 98] width 24 height 12
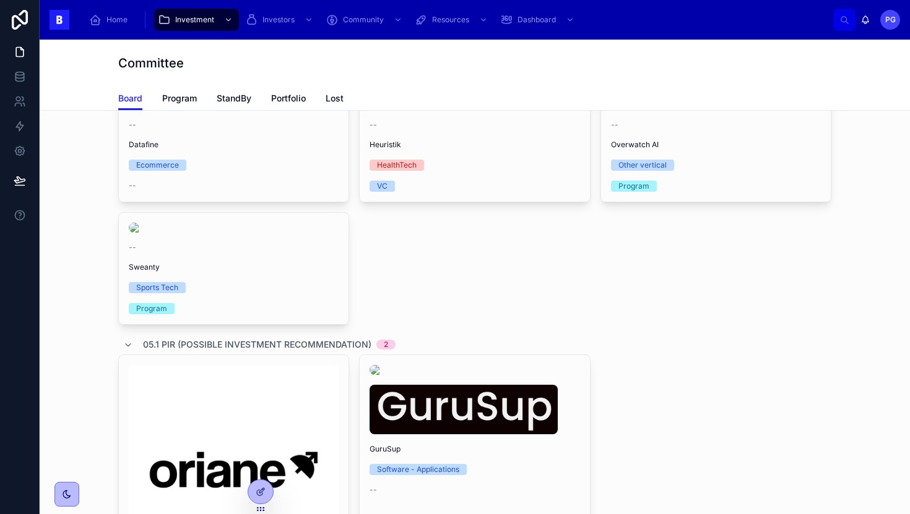
scroll to position [344, 0]
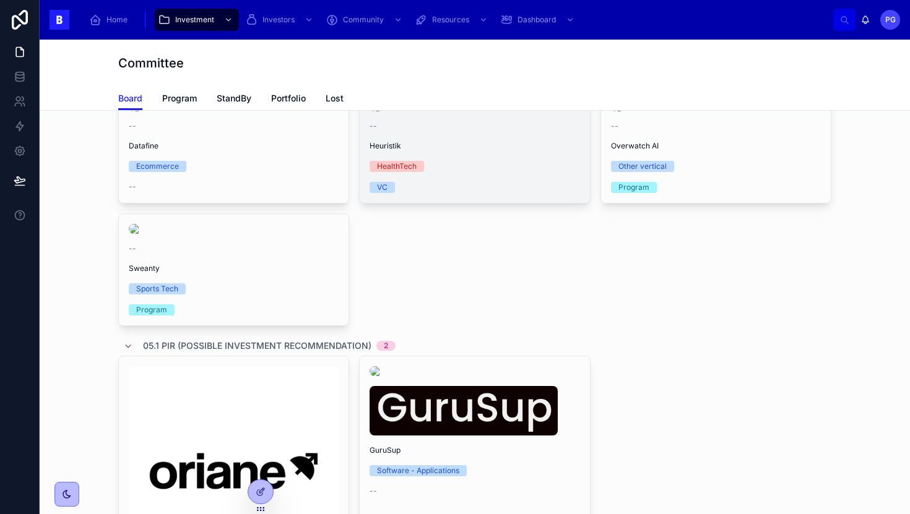
click at [467, 204] on link "-- Heuristik HealthTech VC" at bounding box center [474, 147] width 231 height 113
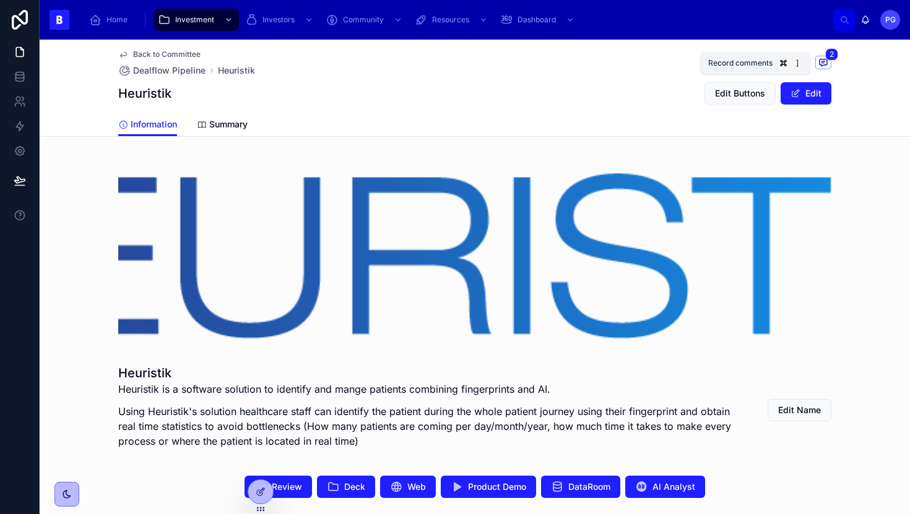
click at [821, 61] on icon at bounding box center [822, 61] width 3 height 0
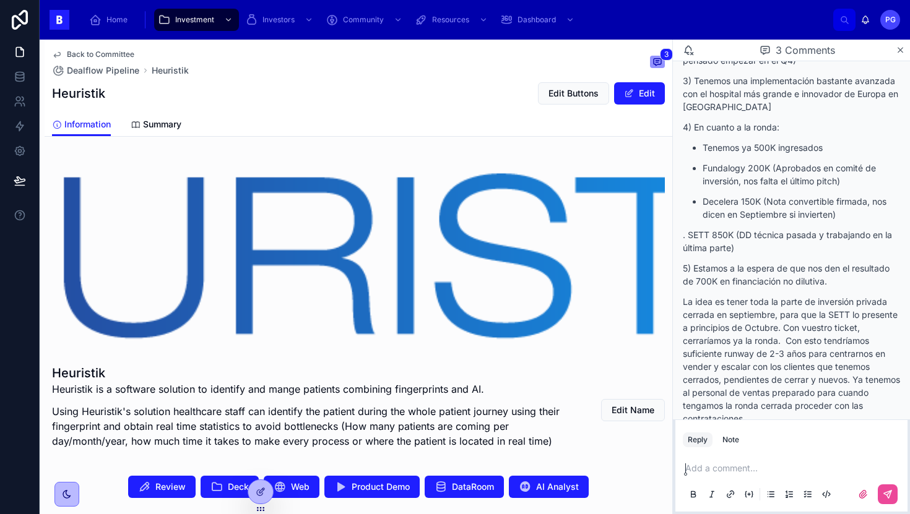
scroll to position [1730, 0]
click at [900, 51] on icon at bounding box center [900, 50] width 9 height 10
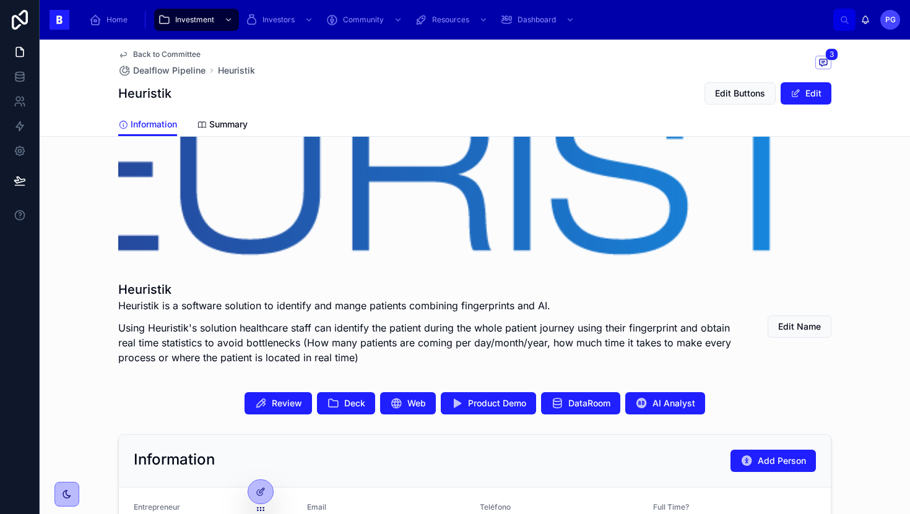
scroll to position [98, 0]
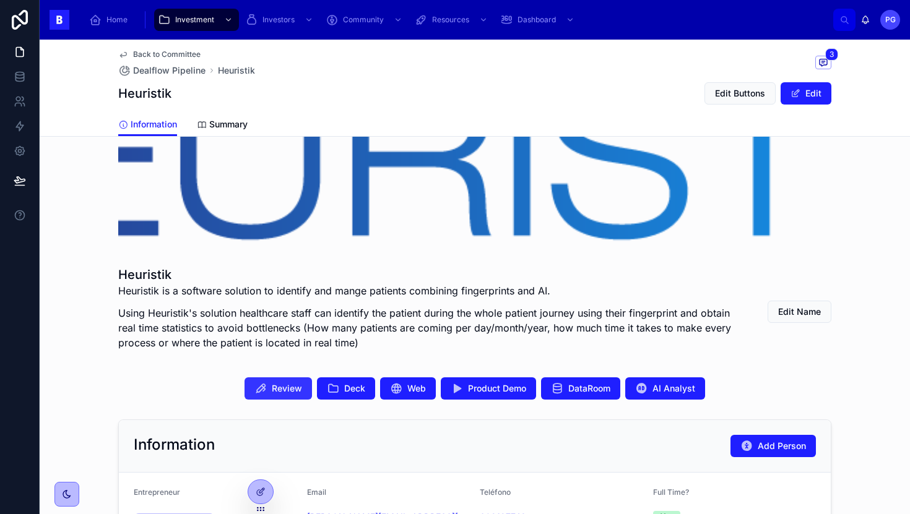
click at [256, 387] on icon at bounding box center [260, 389] width 12 height 12
click at [587, 388] on span "DataRoom" at bounding box center [589, 389] width 42 height 12
click at [277, 385] on span "Review" at bounding box center [287, 389] width 30 height 12
click at [818, 60] on icon at bounding box center [823, 63] width 10 height 10
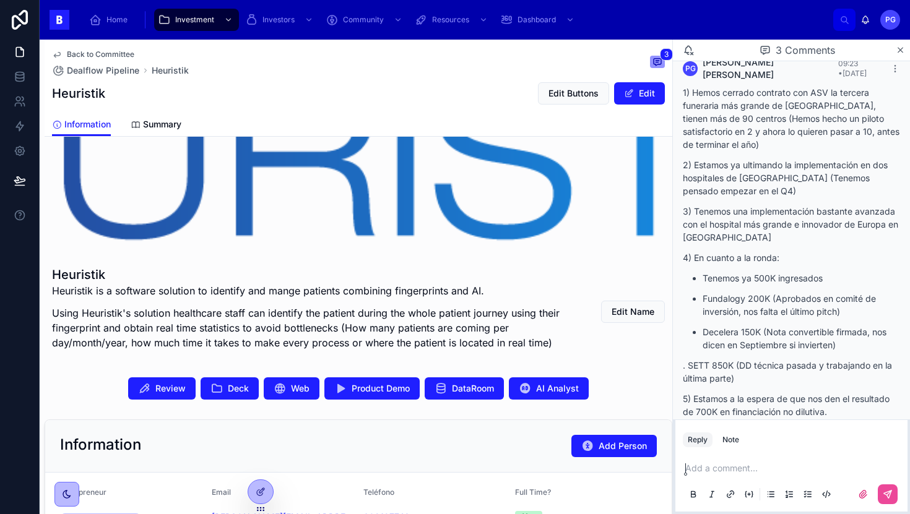
scroll to position [1594, 0]
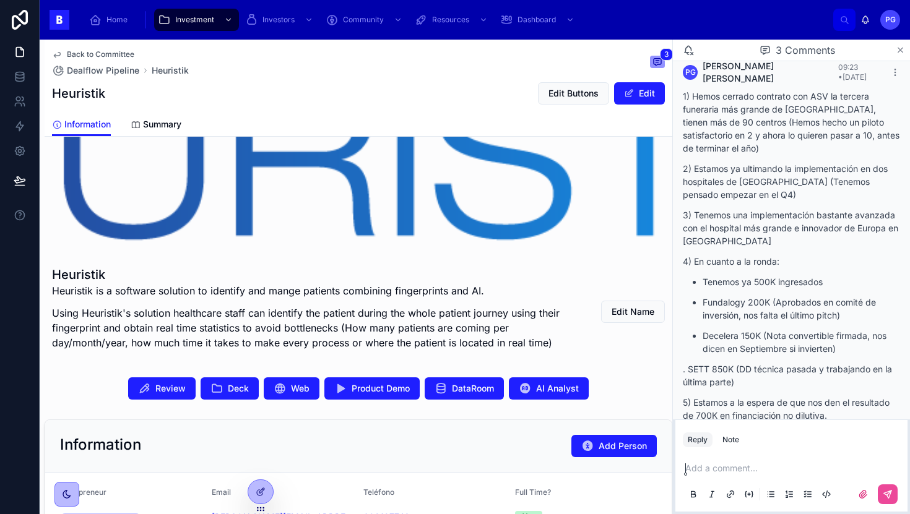
click at [899, 51] on icon at bounding box center [900, 50] width 9 height 10
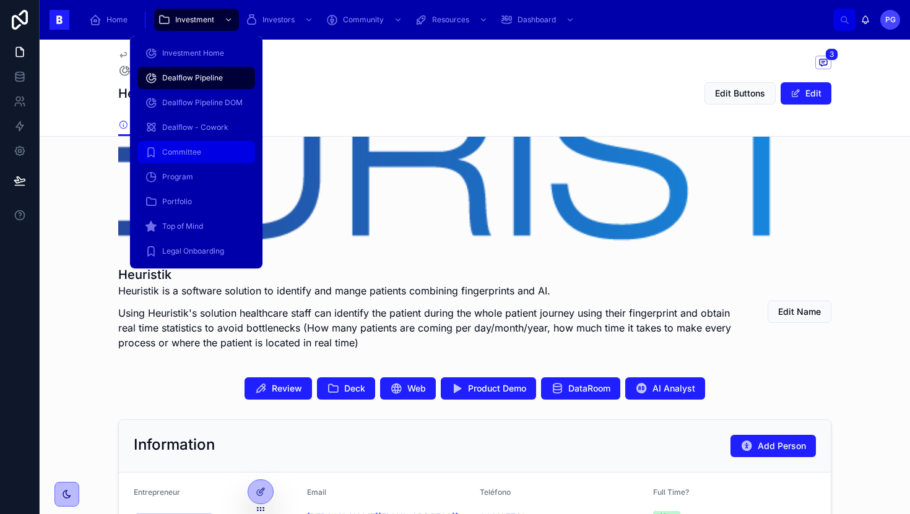
click at [196, 148] on span "Committee" at bounding box center [181, 152] width 39 height 10
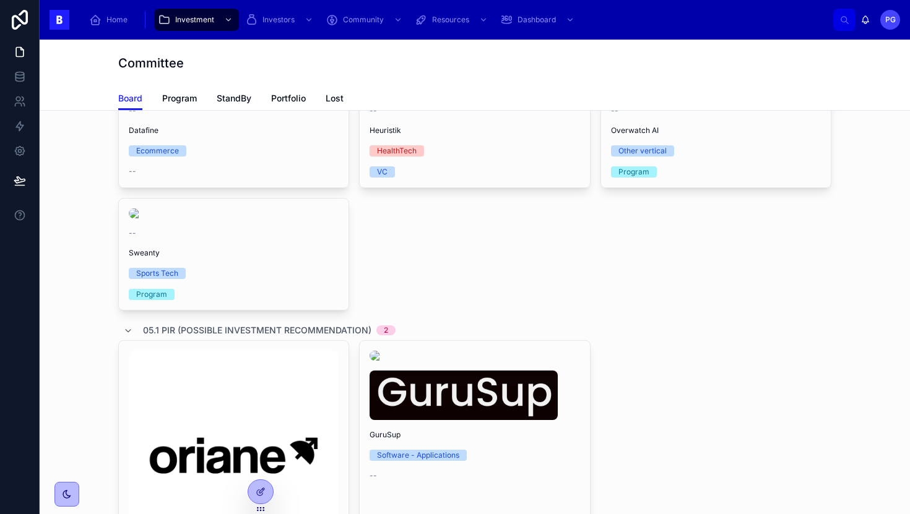
scroll to position [359, 0]
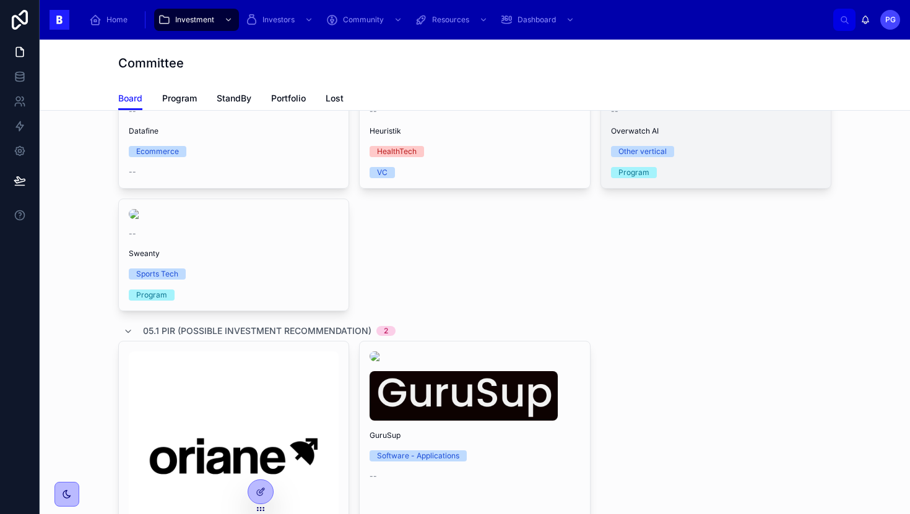
click at [720, 136] on span "Overwatch AI" at bounding box center [716, 131] width 210 height 10
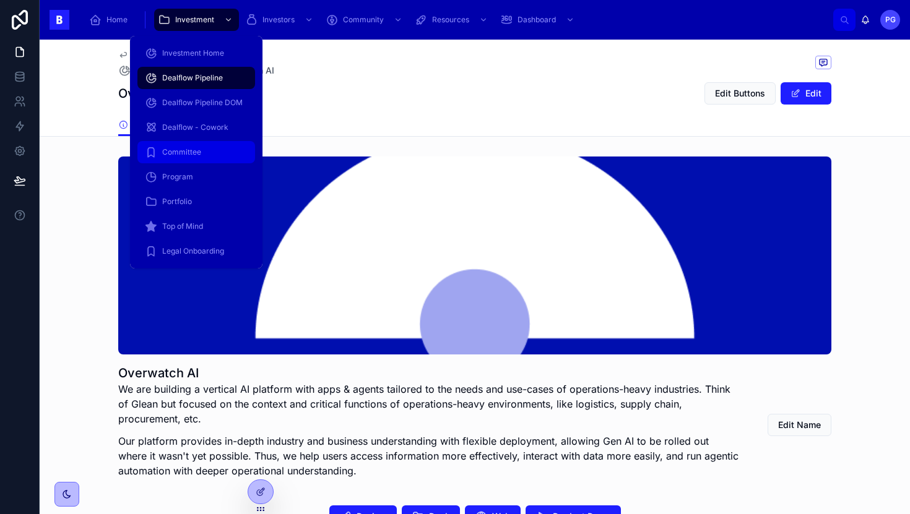
click at [189, 152] on span "Committee" at bounding box center [181, 152] width 39 height 10
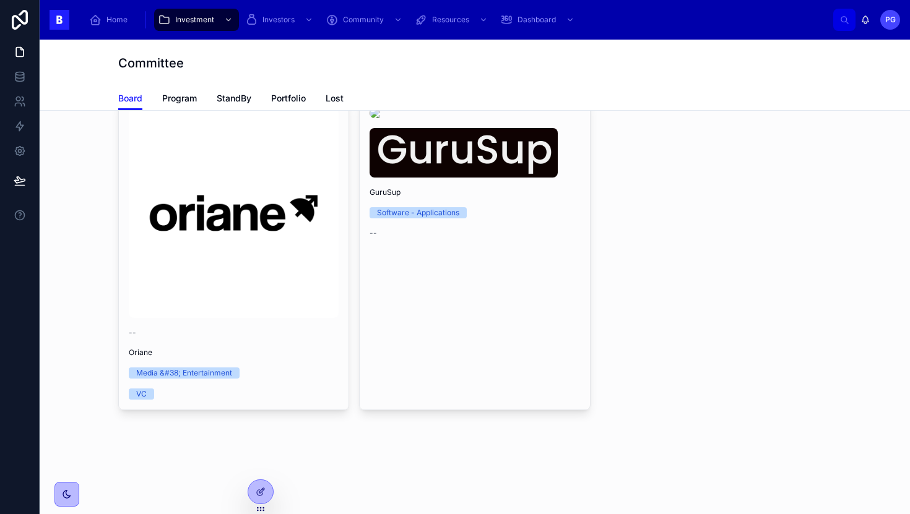
scroll to position [848, 0]
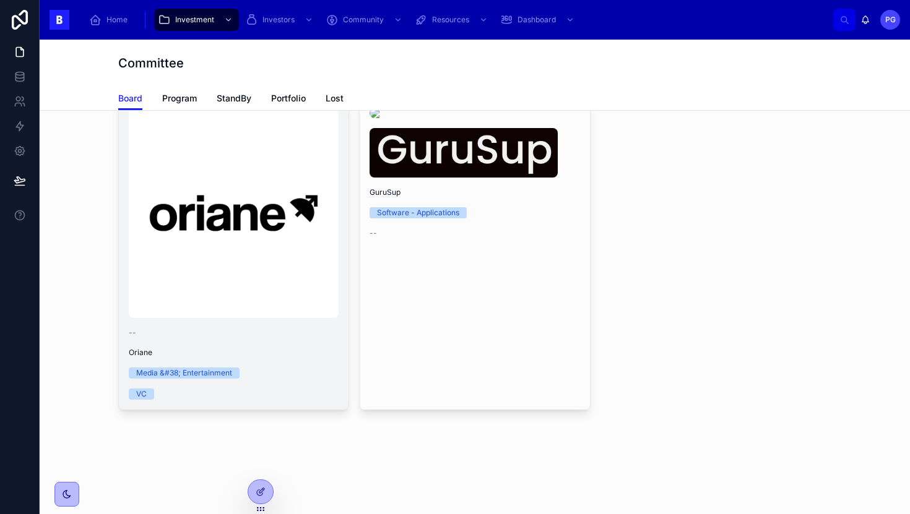
click at [295, 358] on span "Oriane" at bounding box center [234, 353] width 210 height 10
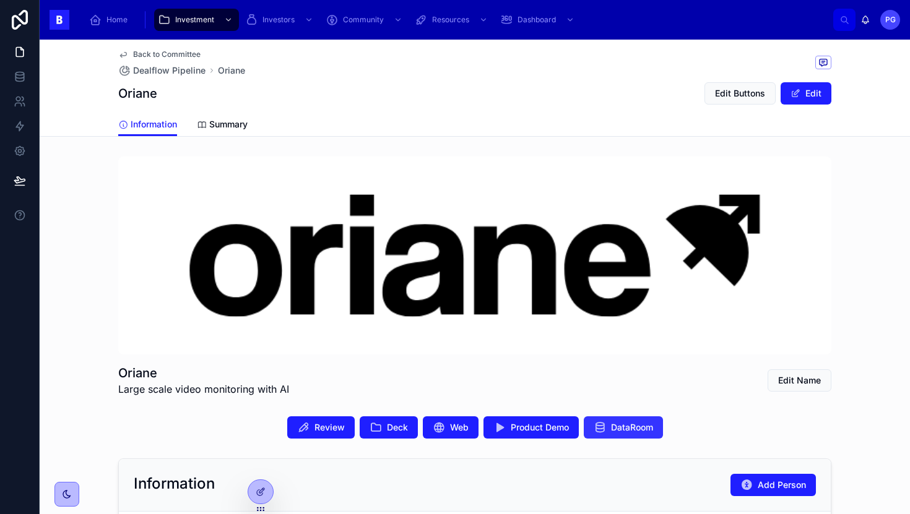
click at [641, 430] on span "DataRoom" at bounding box center [632, 428] width 42 height 12
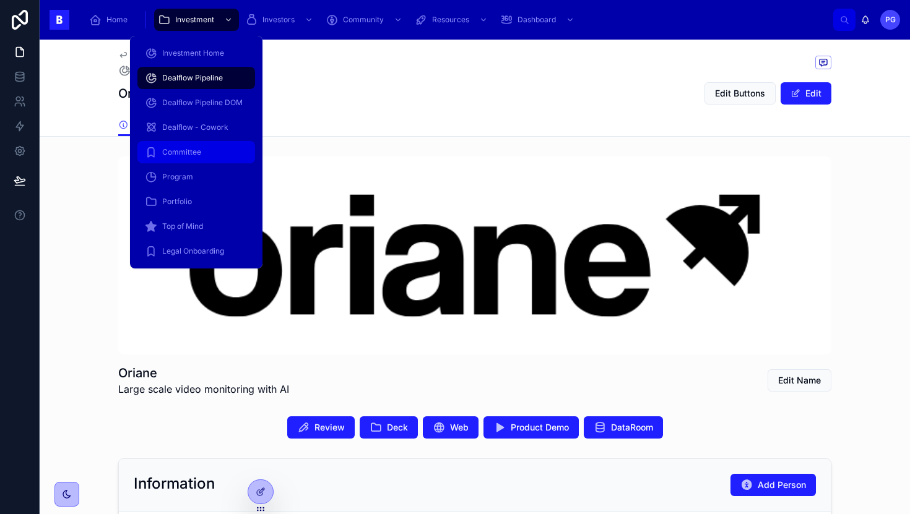
click at [189, 150] on span "Committee" at bounding box center [181, 152] width 39 height 10
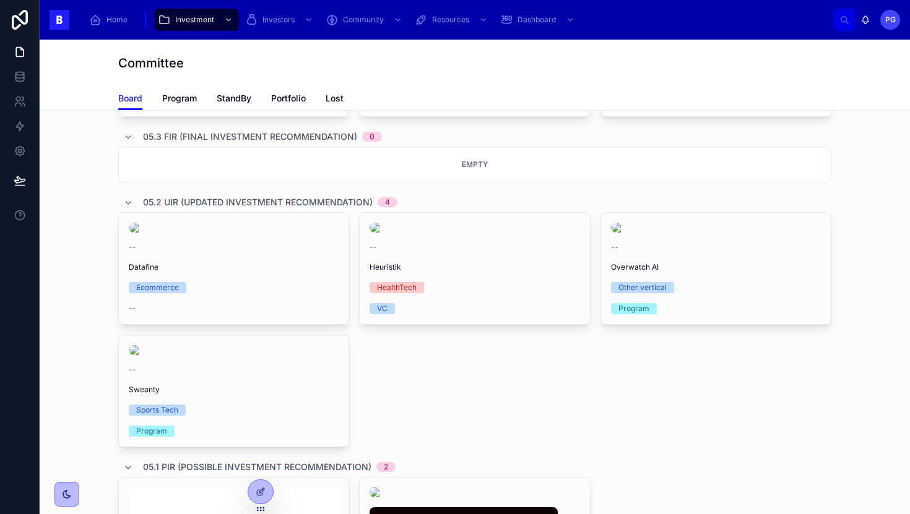
scroll to position [222, 0]
